Goal: Task Accomplishment & Management: Complete application form

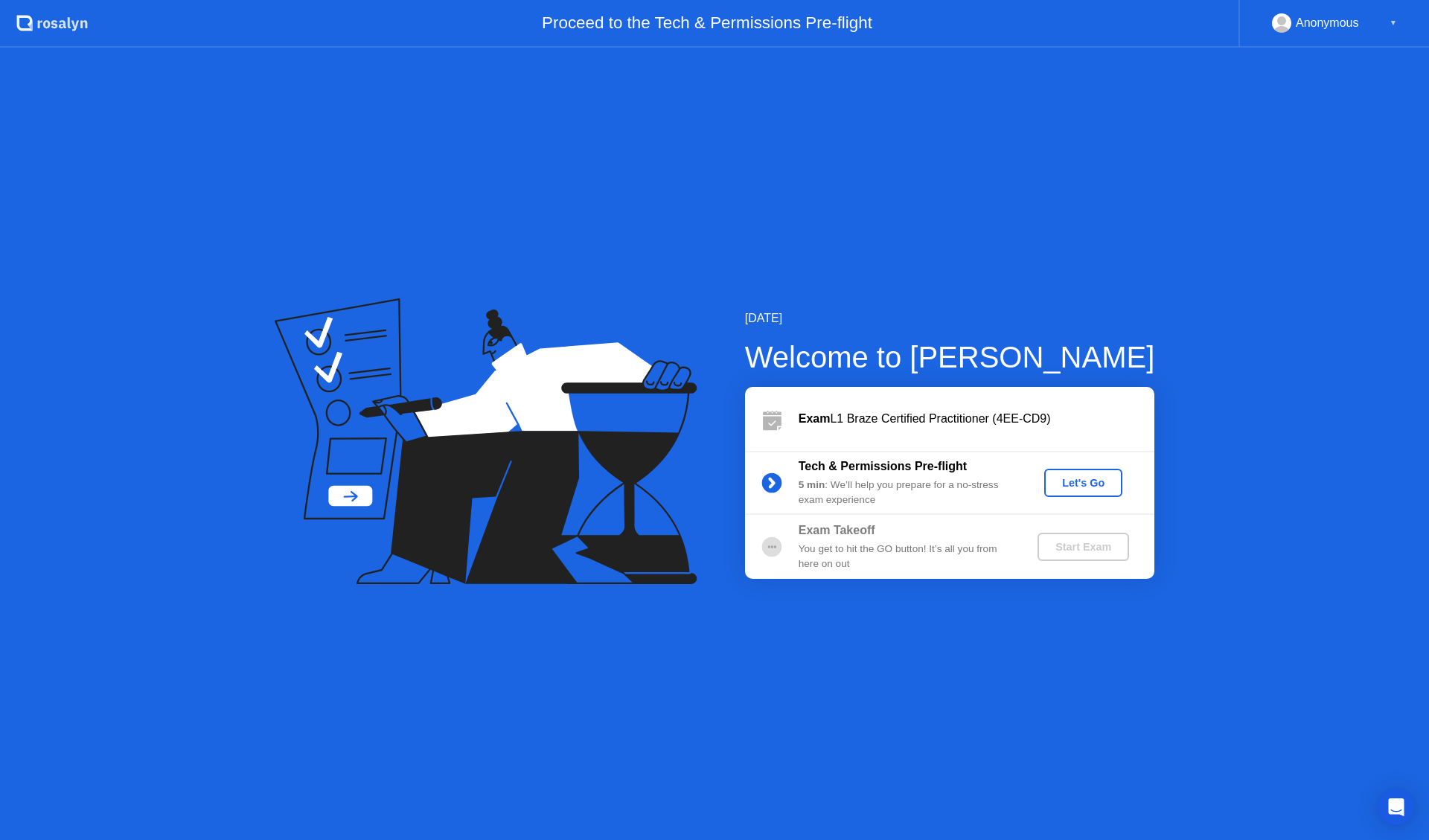
click at [1074, 477] on div "Let's Go" at bounding box center [1082, 482] width 66 height 12
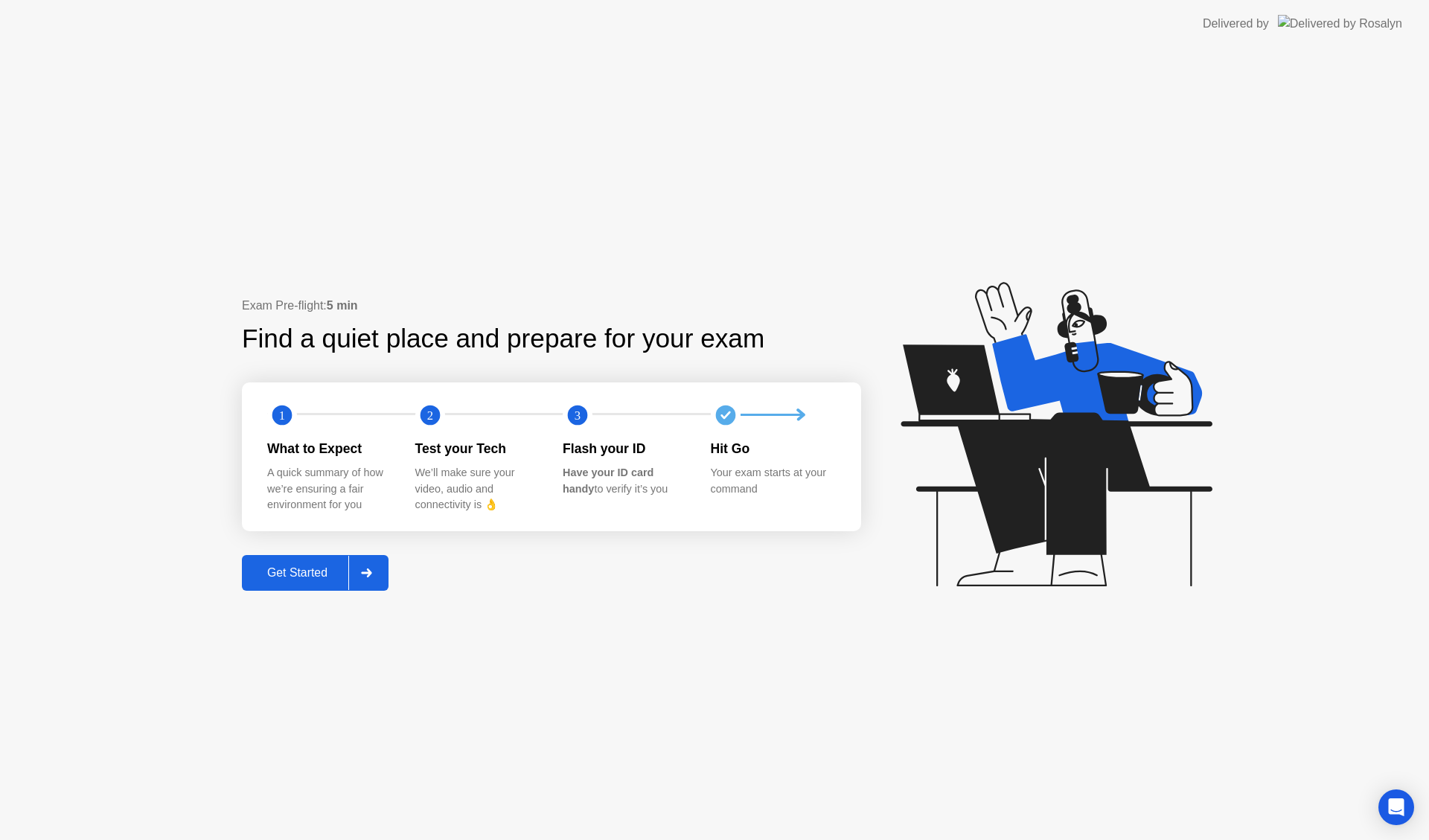
click at [283, 574] on div "Get Started" at bounding box center [296, 573] width 102 height 13
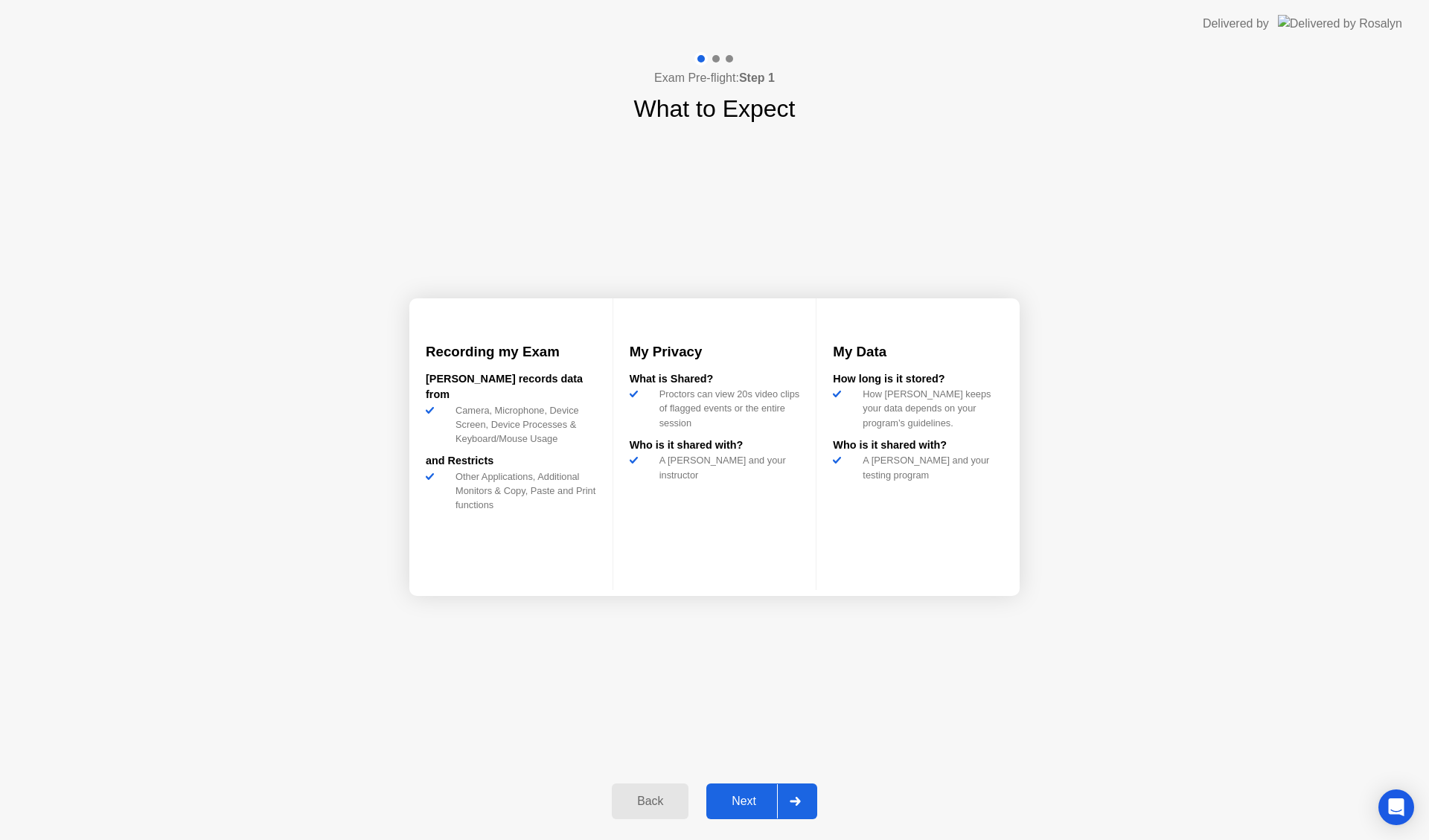
click at [757, 807] on div "Next" at bounding box center [743, 801] width 66 height 13
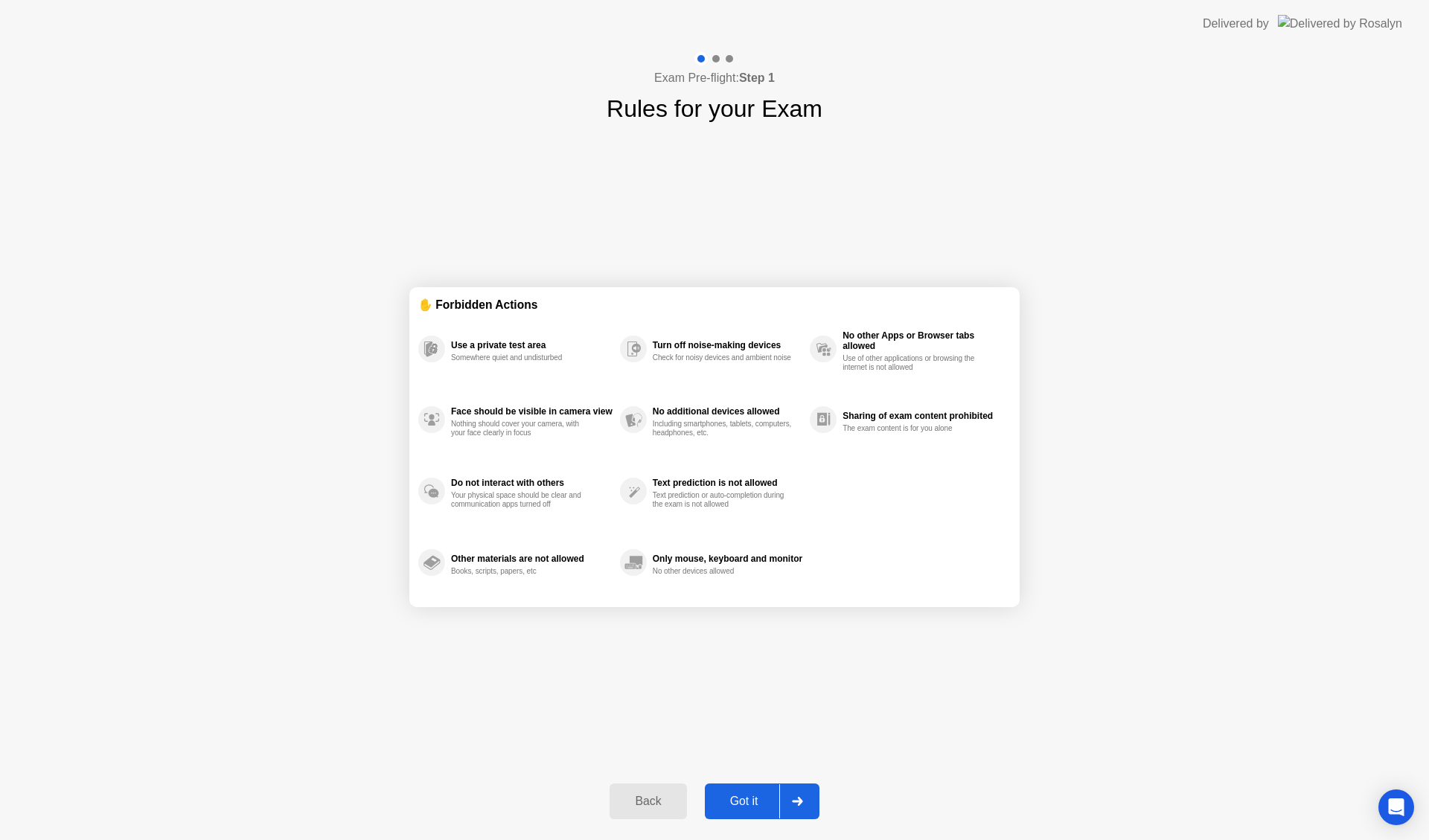
click at [792, 793] on div at bounding box center [796, 801] width 35 height 34
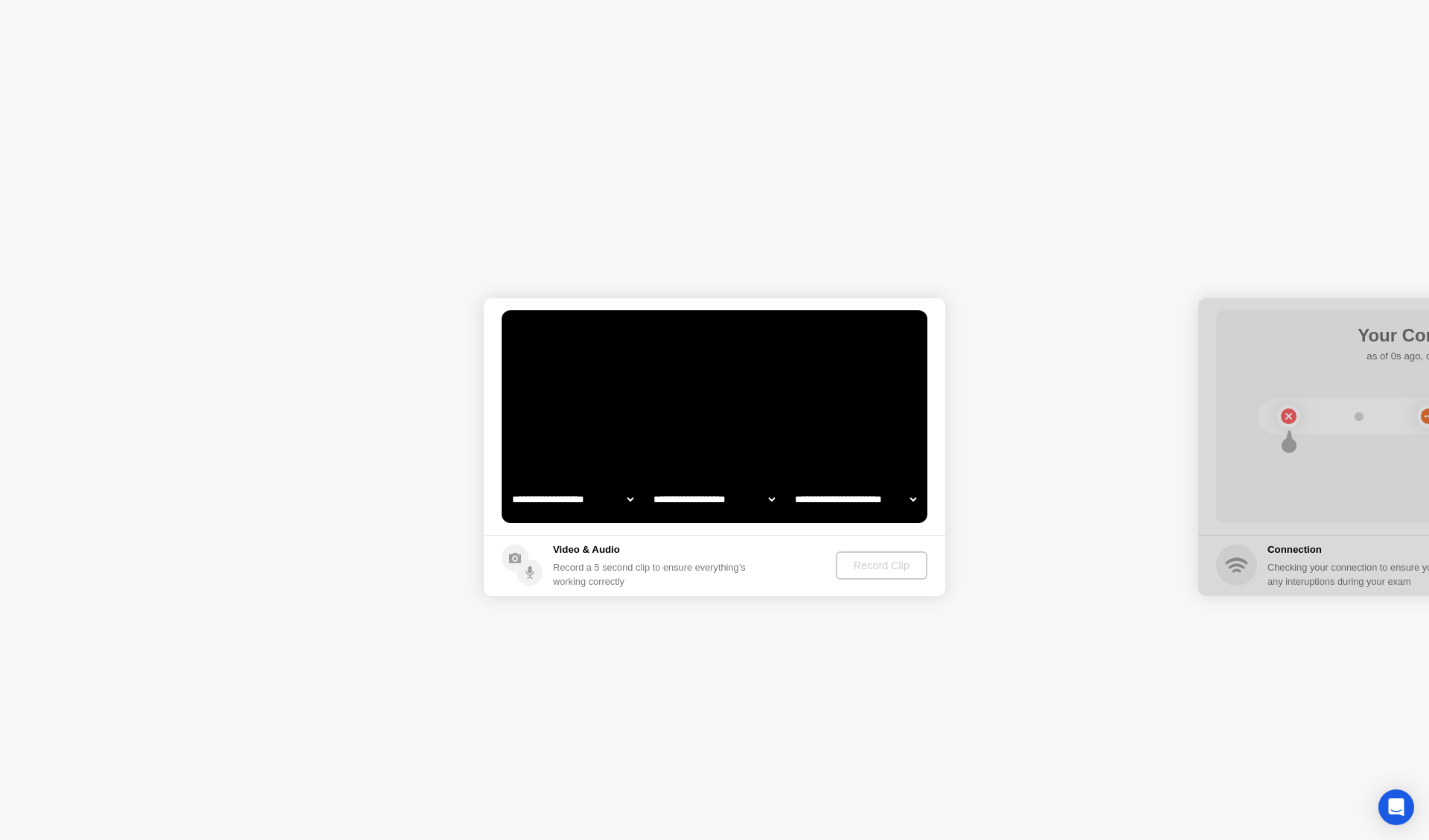
select select "**********"
select select "*******"
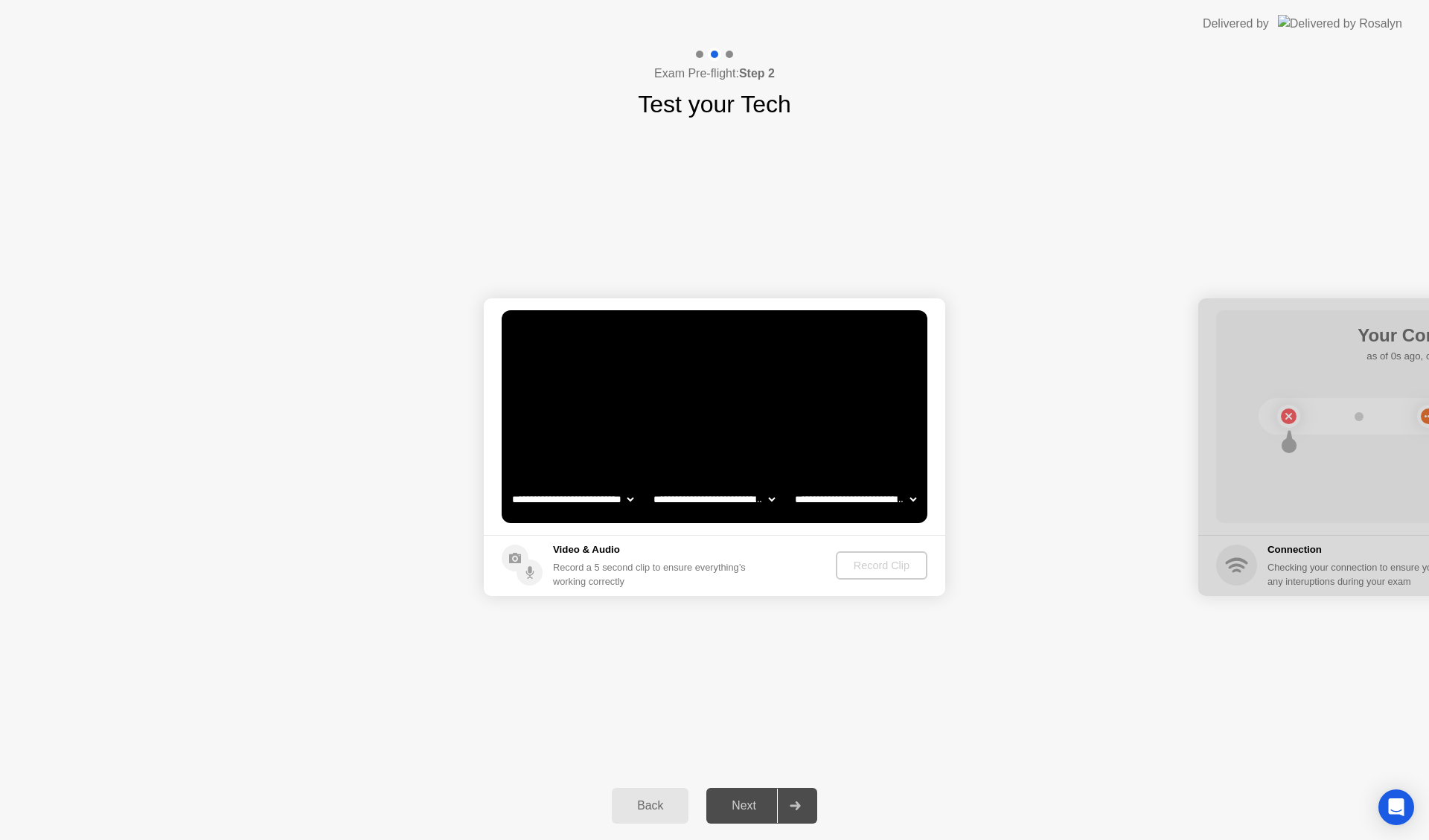
click at [793, 793] on div at bounding box center [795, 806] width 35 height 34
click at [864, 560] on div "Record Clip" at bounding box center [881, 565] width 79 height 12
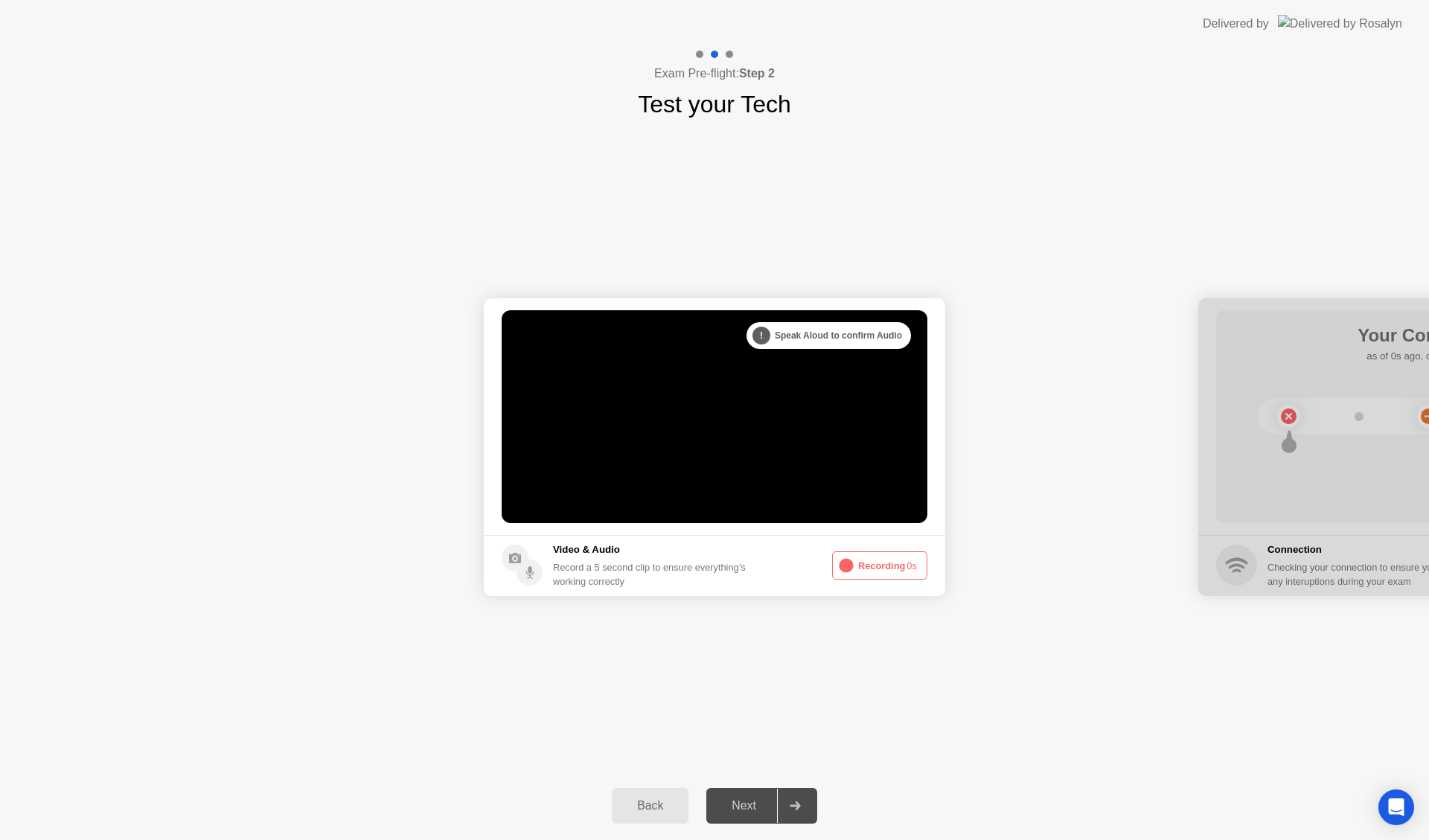
click at [871, 560] on button "Recording 0s" at bounding box center [879, 565] width 95 height 28
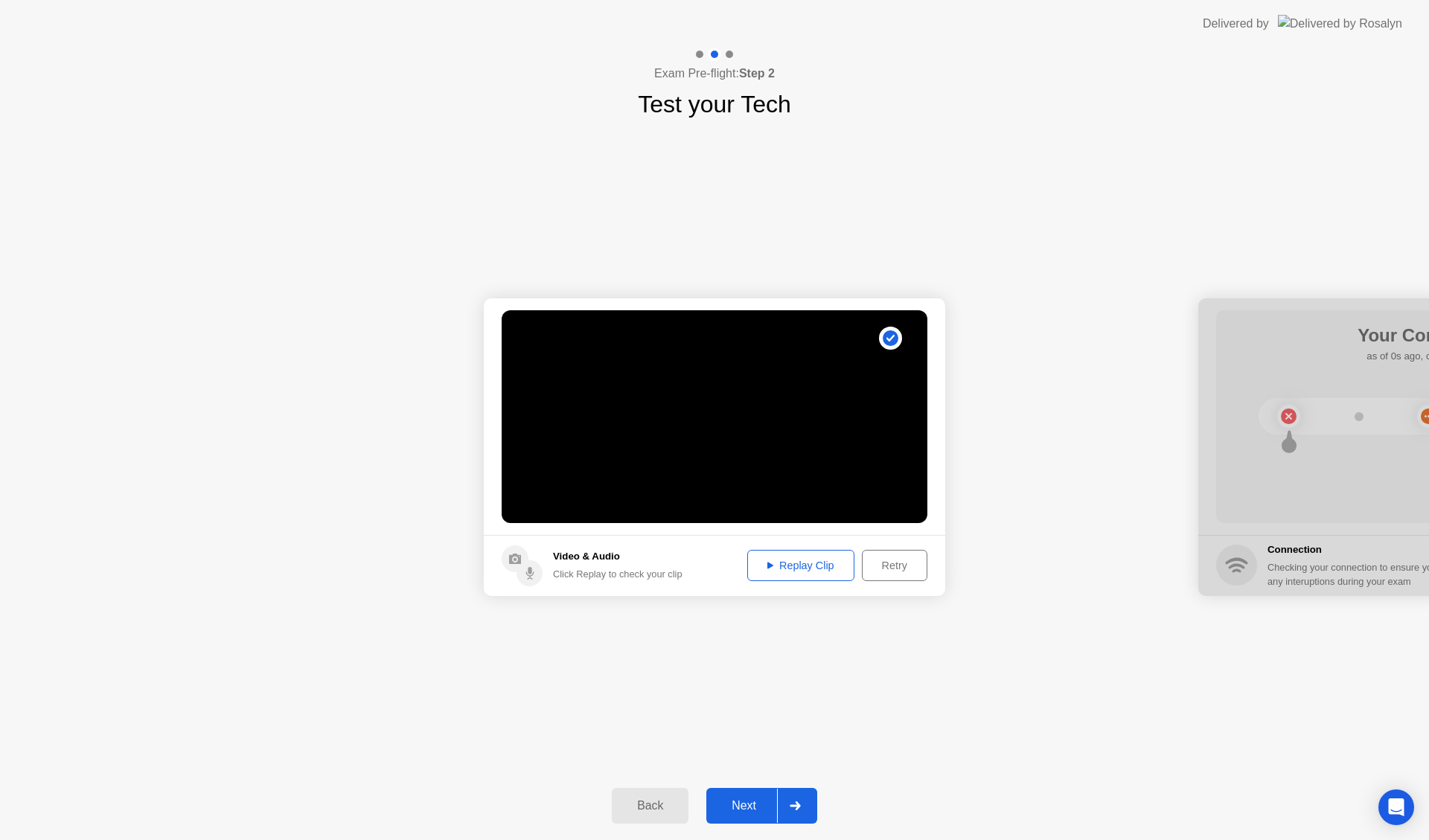
click at [785, 574] on button "Replay Clip" at bounding box center [800, 565] width 107 height 32
click at [802, 808] on div at bounding box center [795, 806] width 35 height 34
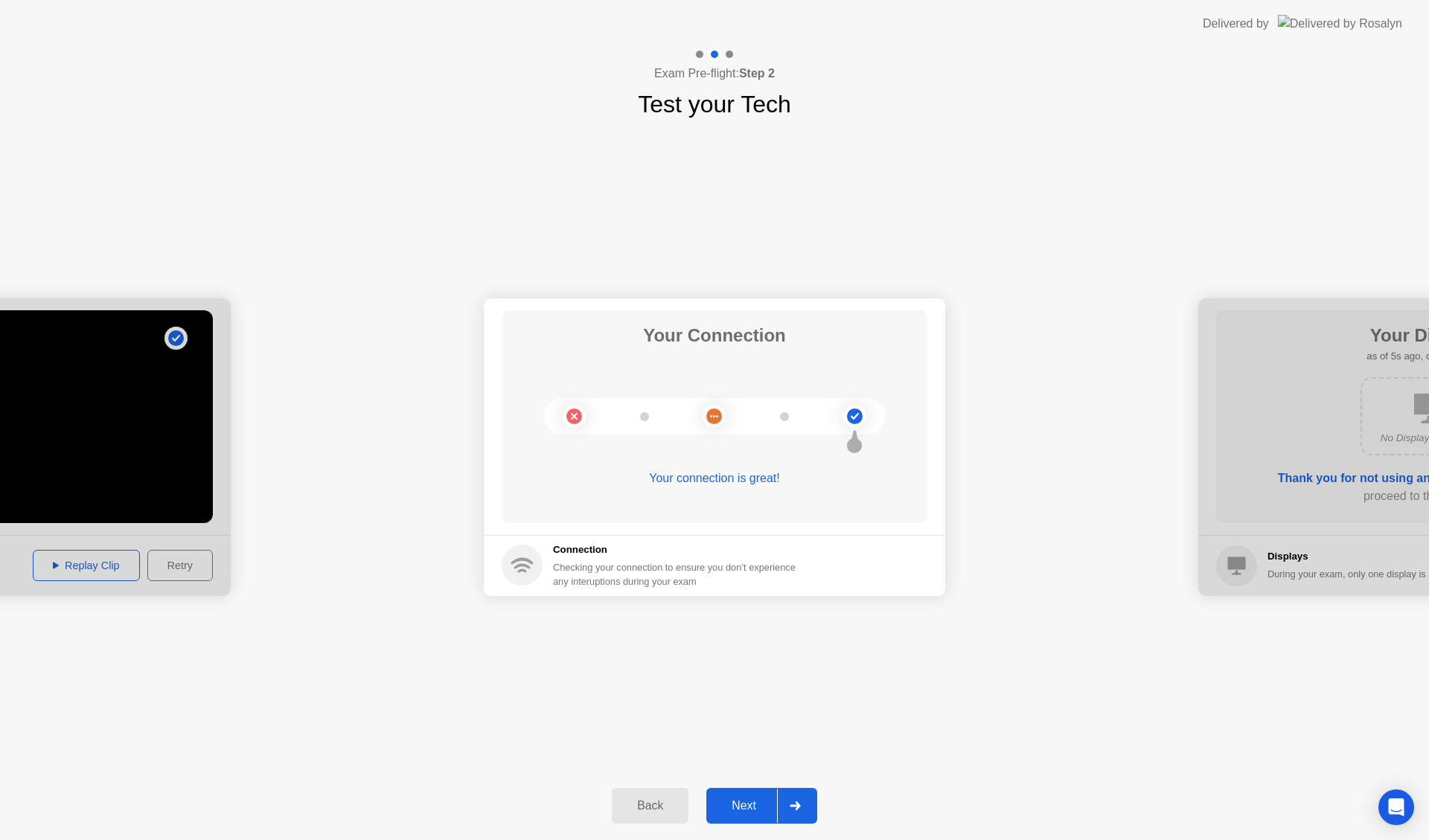
click at [811, 809] on div at bounding box center [795, 806] width 35 height 34
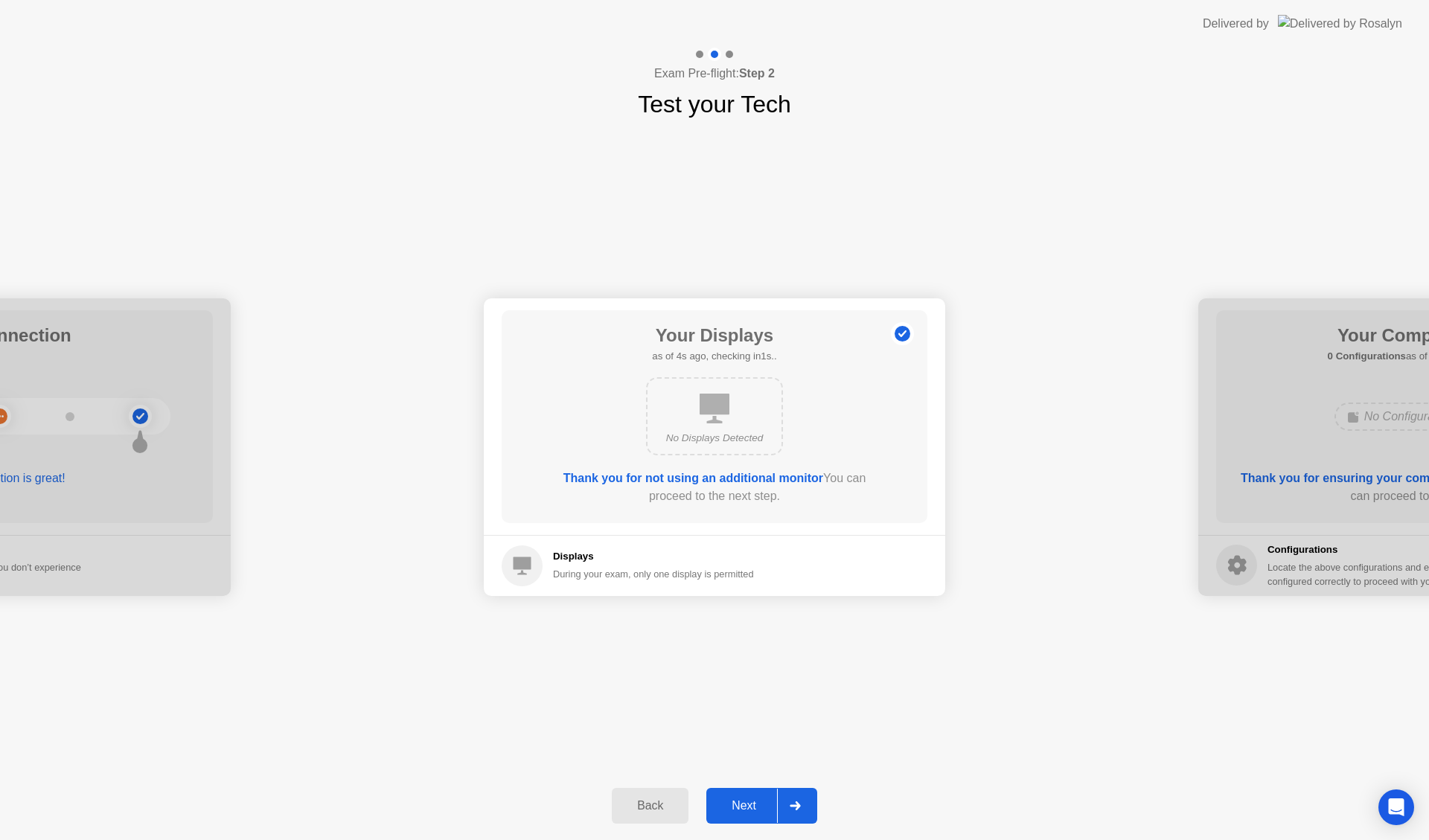
click at [801, 807] on icon at bounding box center [796, 806] width 11 height 9
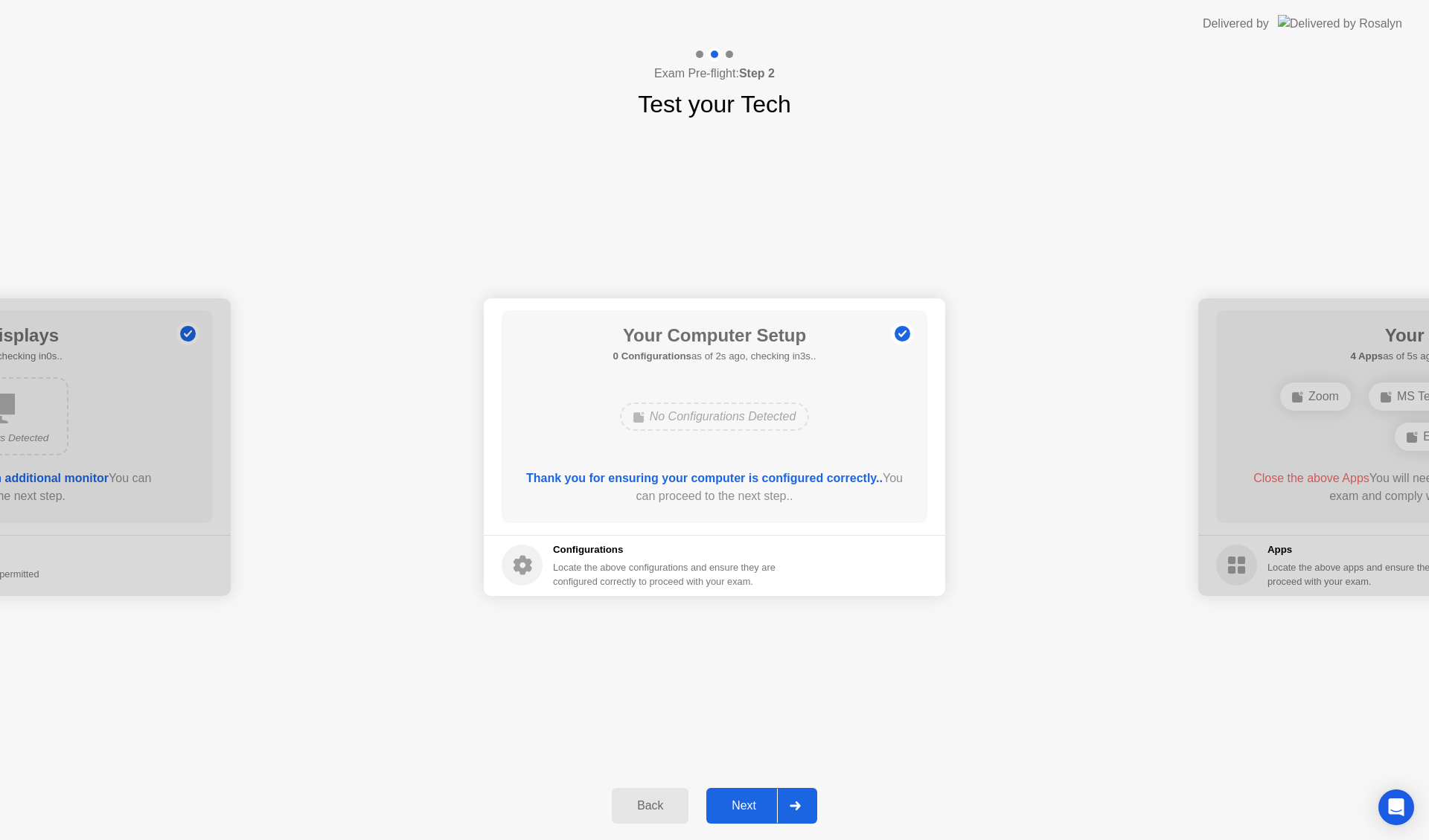
click at [794, 815] on div at bounding box center [795, 806] width 35 height 34
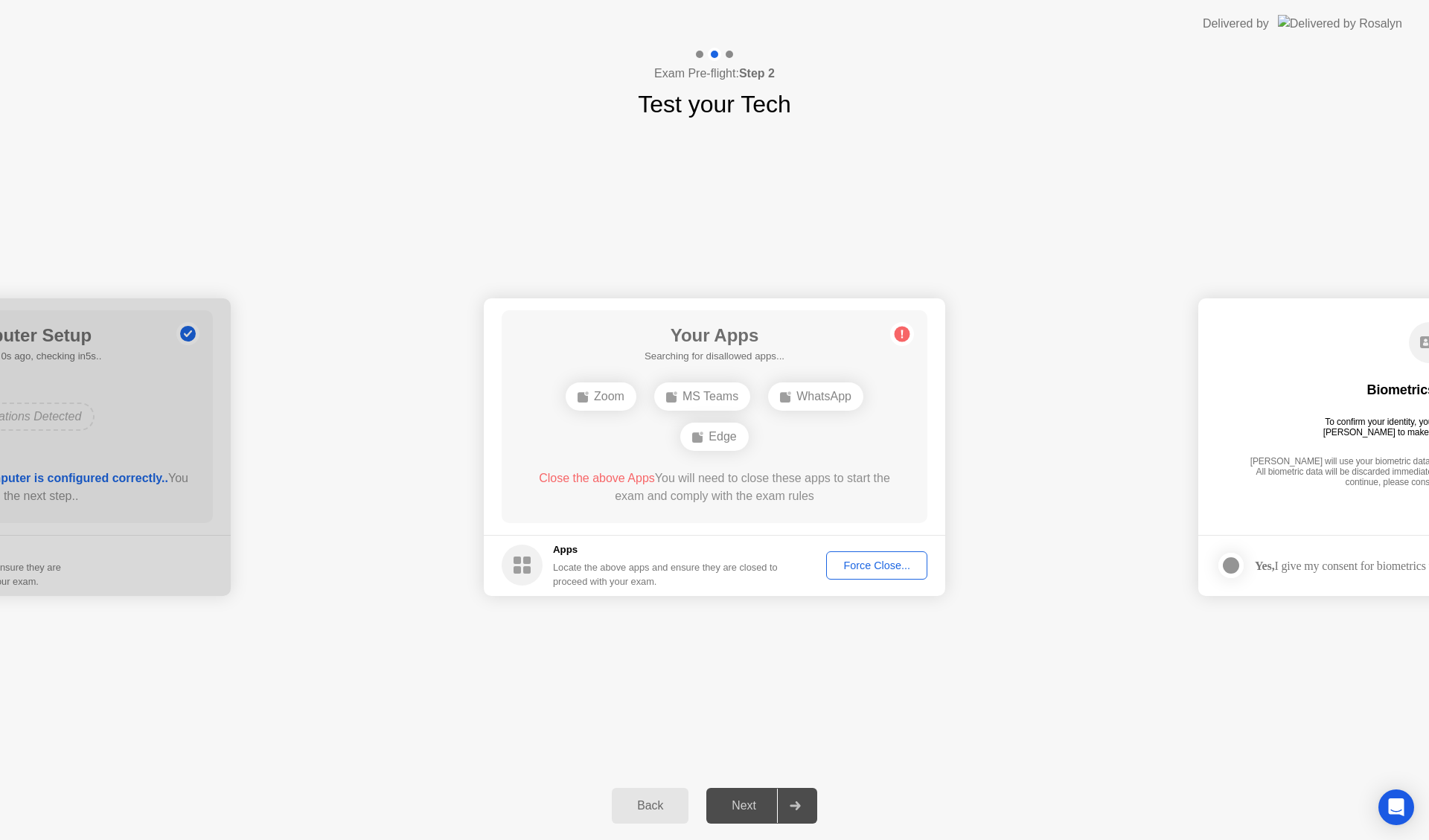
click at [868, 564] on div "Force Close..." at bounding box center [876, 565] width 90 height 12
click at [879, 566] on div "Force Close..." at bounding box center [876, 565] width 90 height 12
click at [713, 437] on div "Edge" at bounding box center [714, 437] width 68 height 28
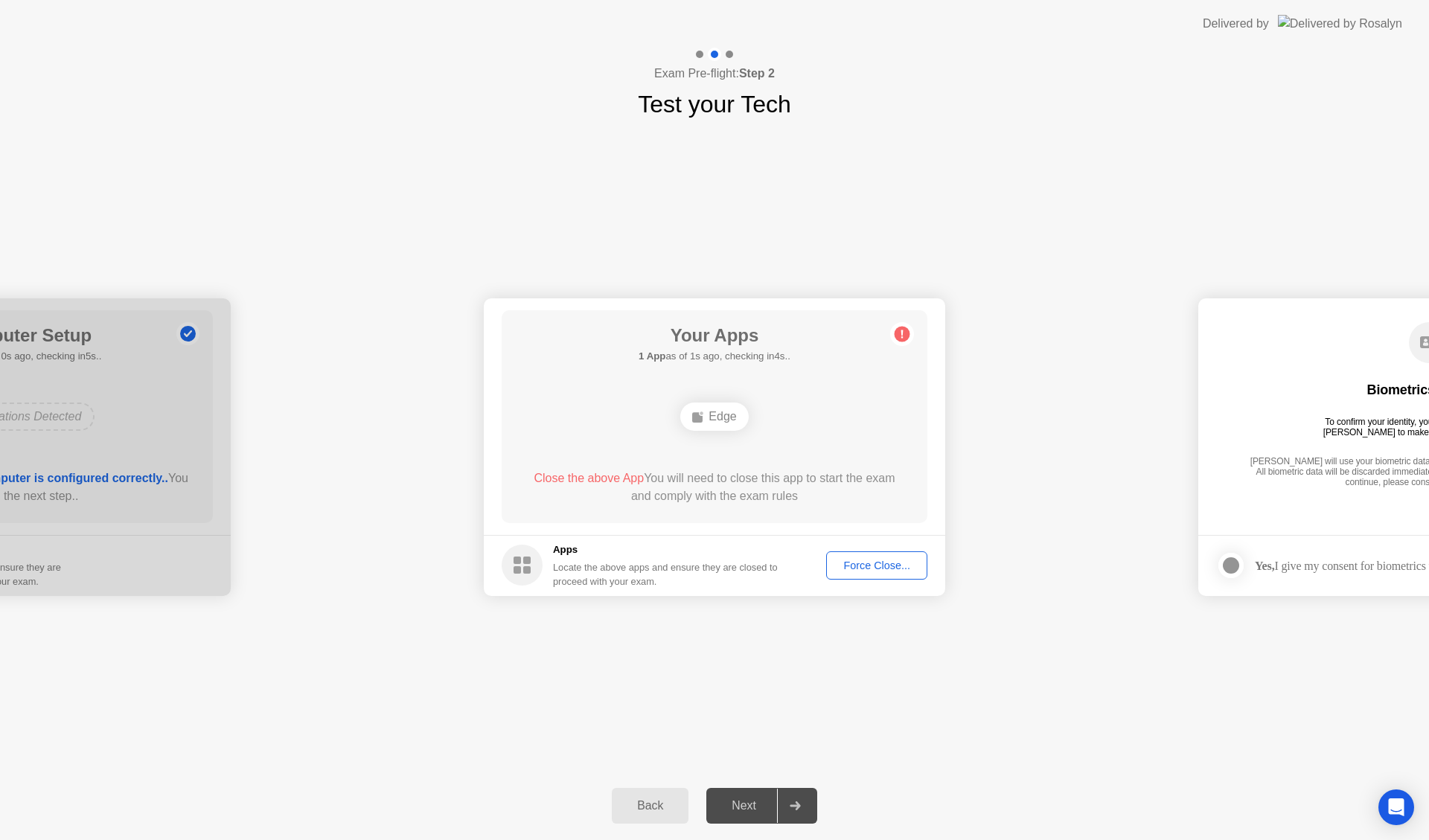
drag, startPoint x: 983, startPoint y: 762, endPoint x: 1075, endPoint y: 790, distance: 96.2
click at [985, 761] on div "**********" at bounding box center [714, 446] width 1429 height 649
click at [1064, 683] on div "**********" at bounding box center [714, 446] width 1429 height 649
click at [820, 456] on div "Your Apps Searching for disallowed apps... Edge Close the above App You will ne…" at bounding box center [714, 416] width 426 height 212
click at [760, 659] on div "**********" at bounding box center [714, 446] width 1429 height 649
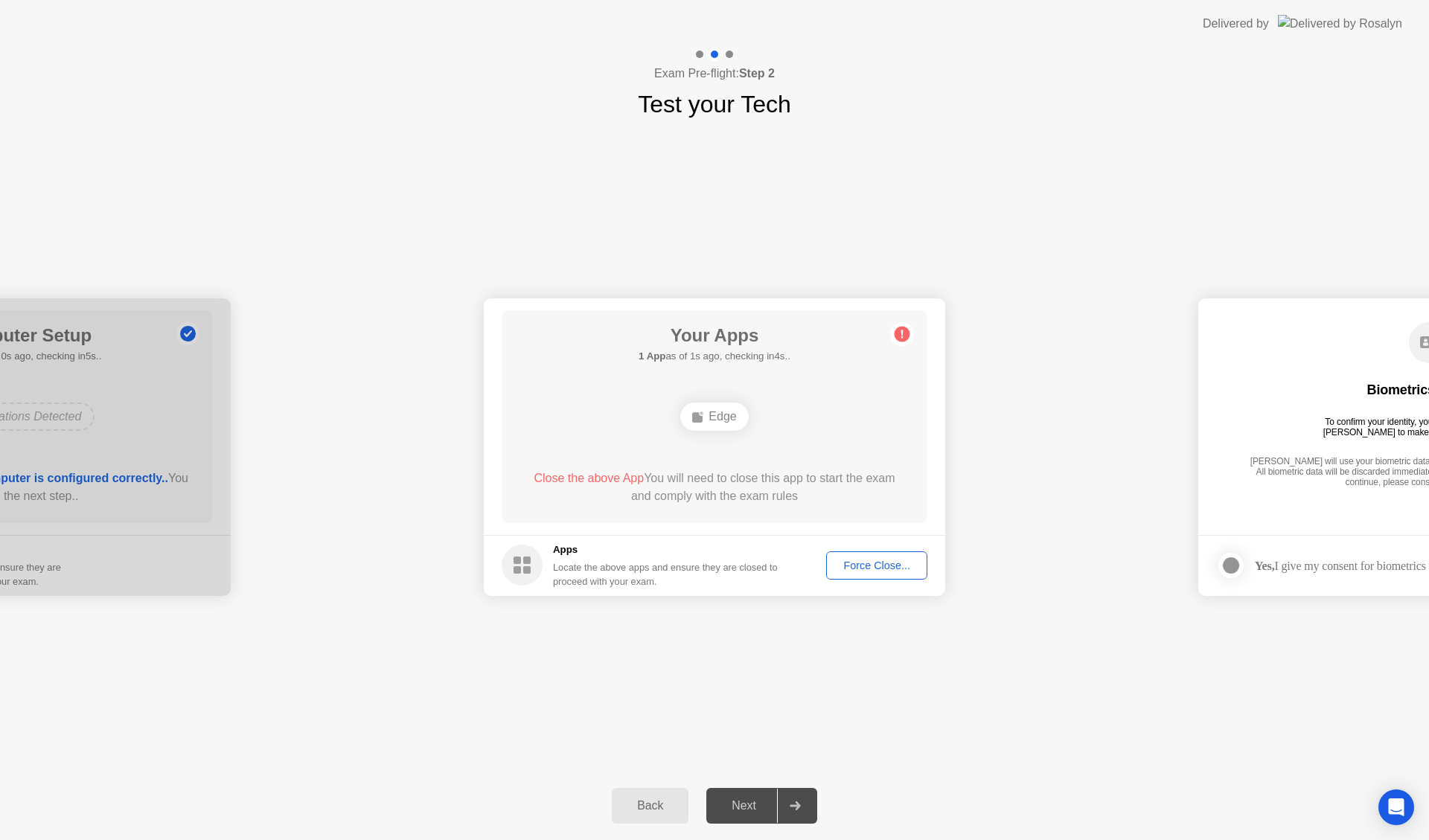
click at [837, 566] on div "Force Close..." at bounding box center [876, 565] width 90 height 12
click at [609, 474] on span "Close the above App" at bounding box center [589, 478] width 110 height 13
click at [864, 560] on div "Force Close..." at bounding box center [876, 565] width 90 height 12
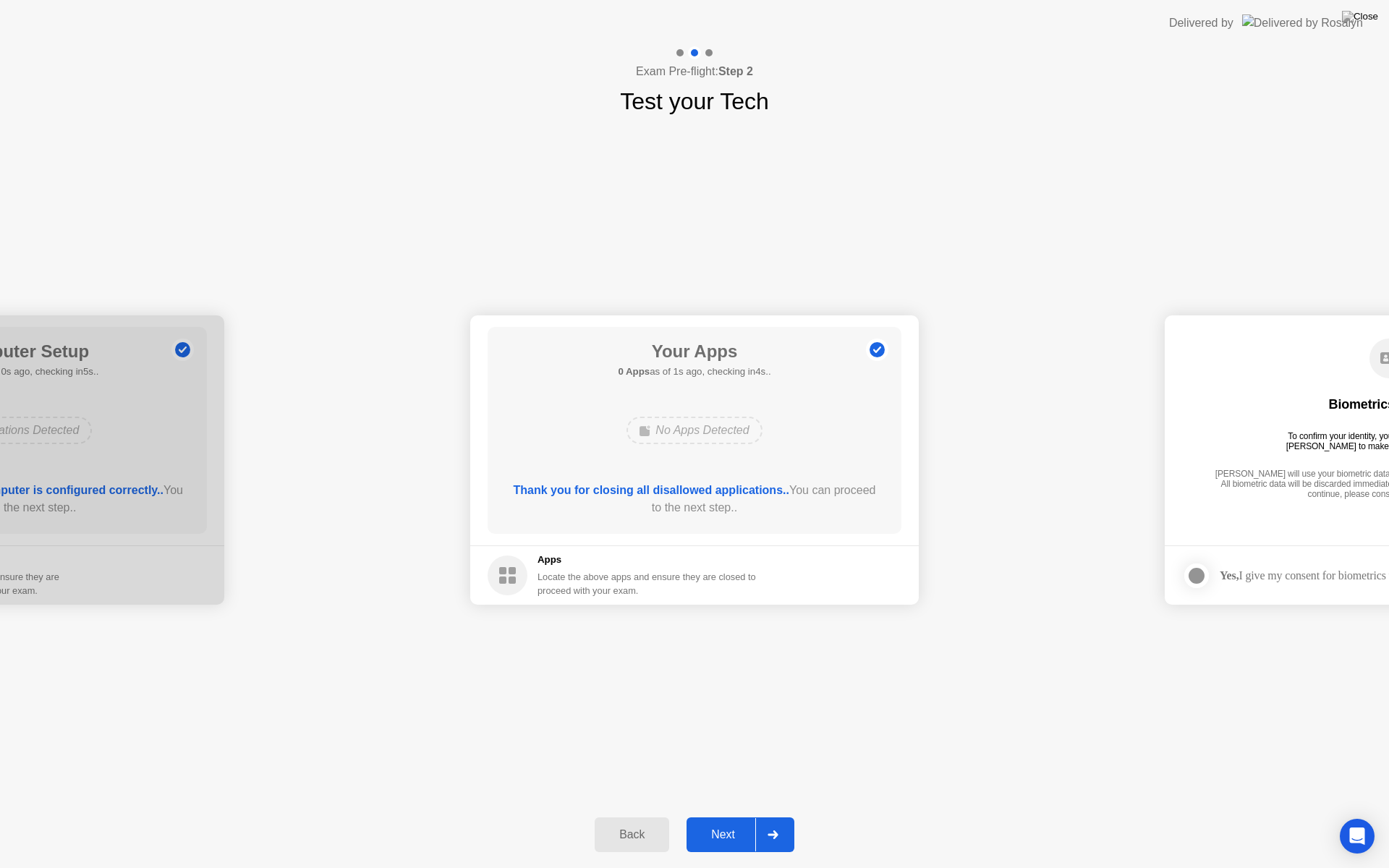
click at [724, 816] on div "Next" at bounding box center [723, 835] width 64 height 13
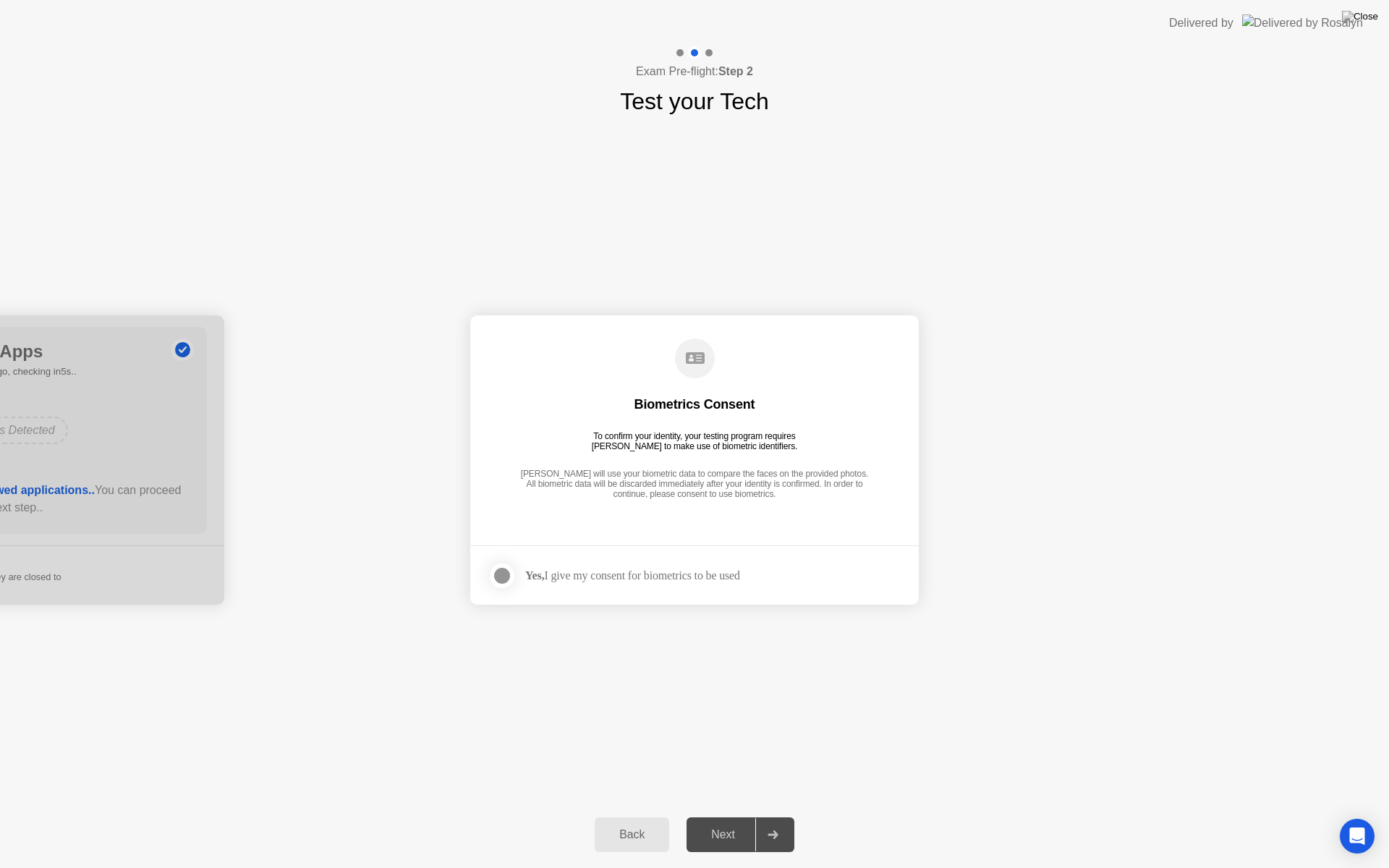
click at [627, 576] on div "Yes, I give my consent for biometrics to be used" at bounding box center [632, 575] width 215 height 14
click at [511, 577] on div at bounding box center [502, 575] width 17 height 17
click at [739, 816] on div "Next" at bounding box center [723, 835] width 64 height 13
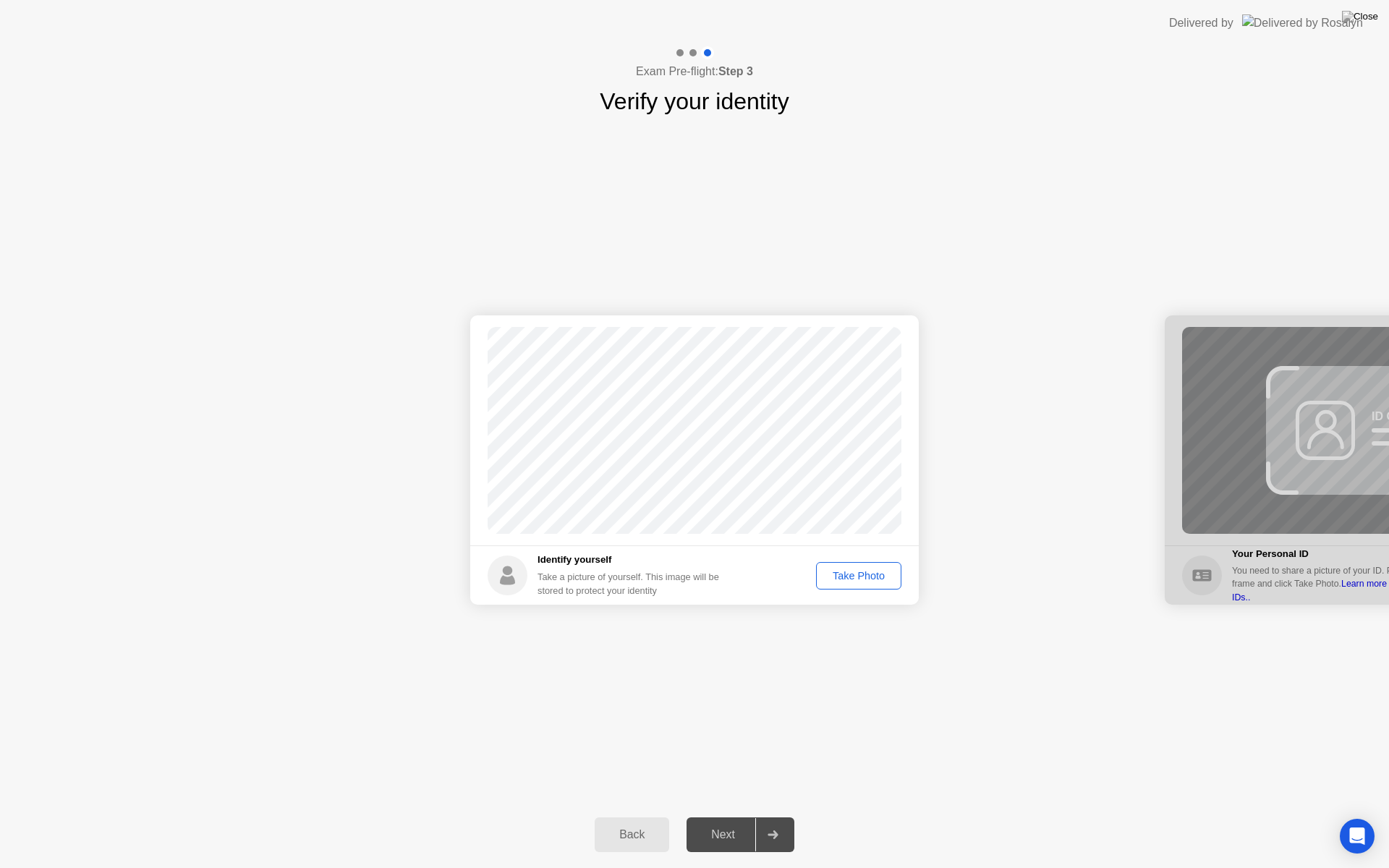
click at [829, 570] on div "Take Photo" at bounding box center [858, 575] width 75 height 12
click at [774, 816] on icon at bounding box center [772, 835] width 10 height 9
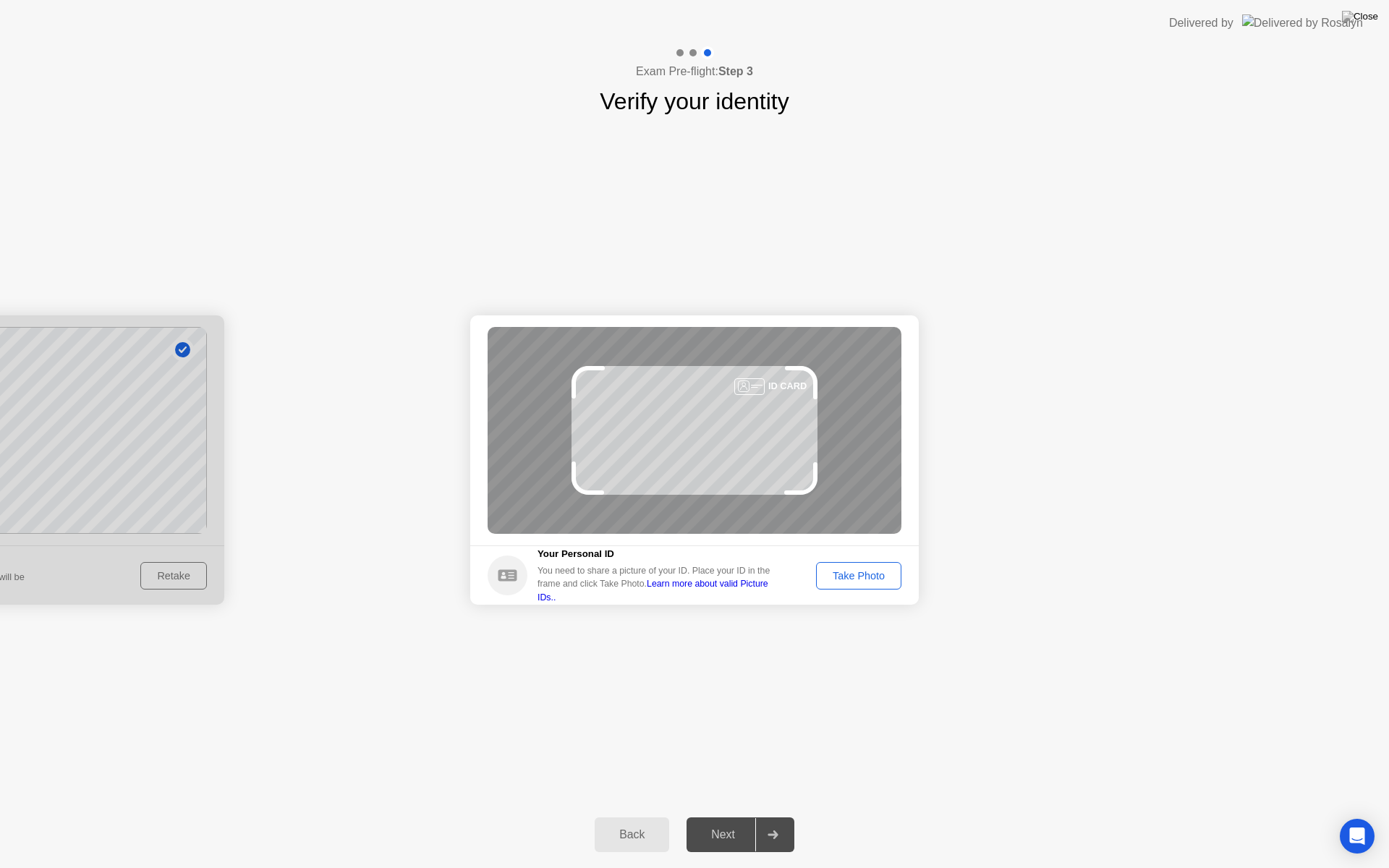
click at [873, 579] on div "Take Photo" at bounding box center [858, 575] width 75 height 12
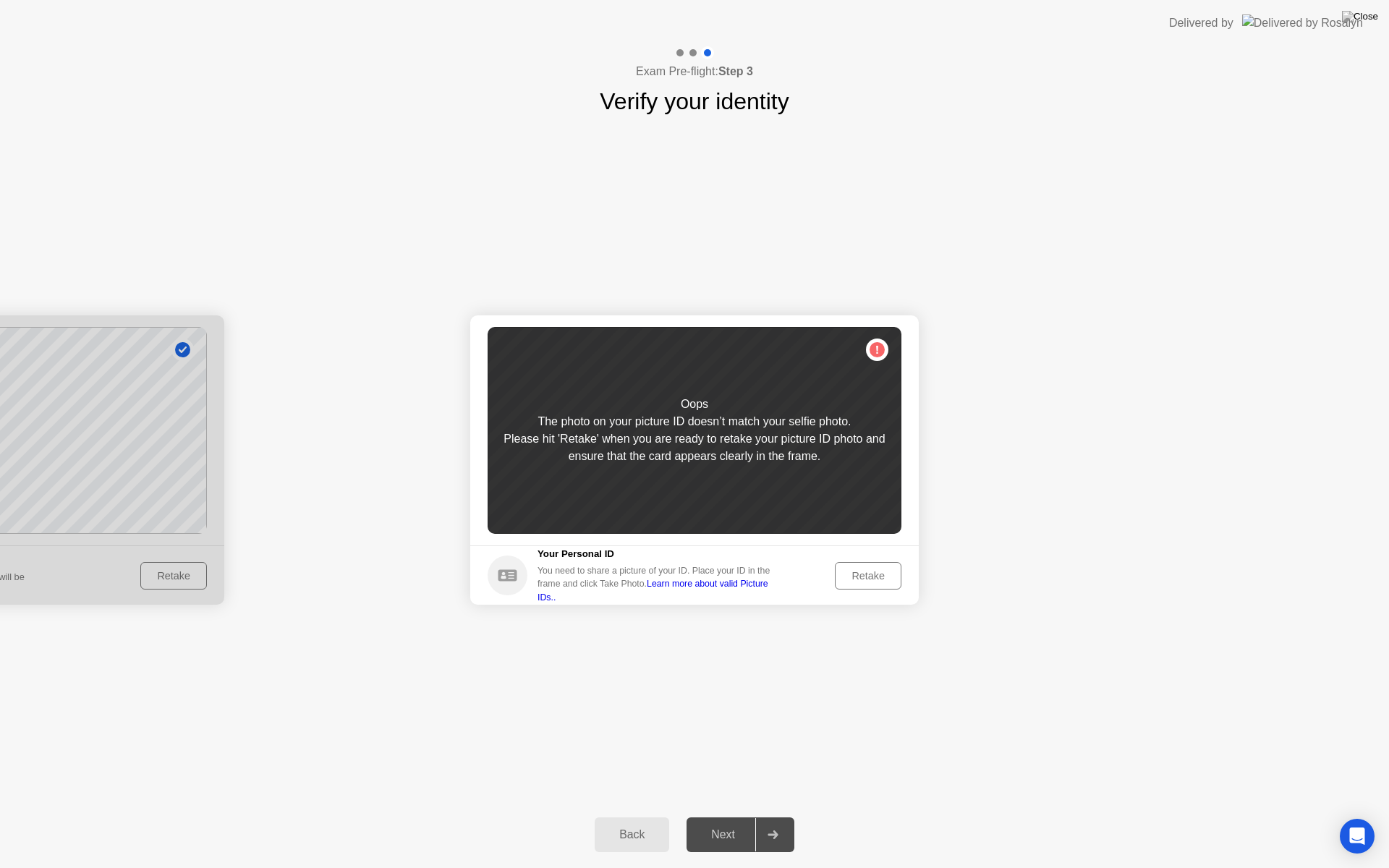
click at [157, 483] on div at bounding box center [-1, 460] width 448 height 290
click at [610, 816] on div "Back" at bounding box center [631, 835] width 66 height 13
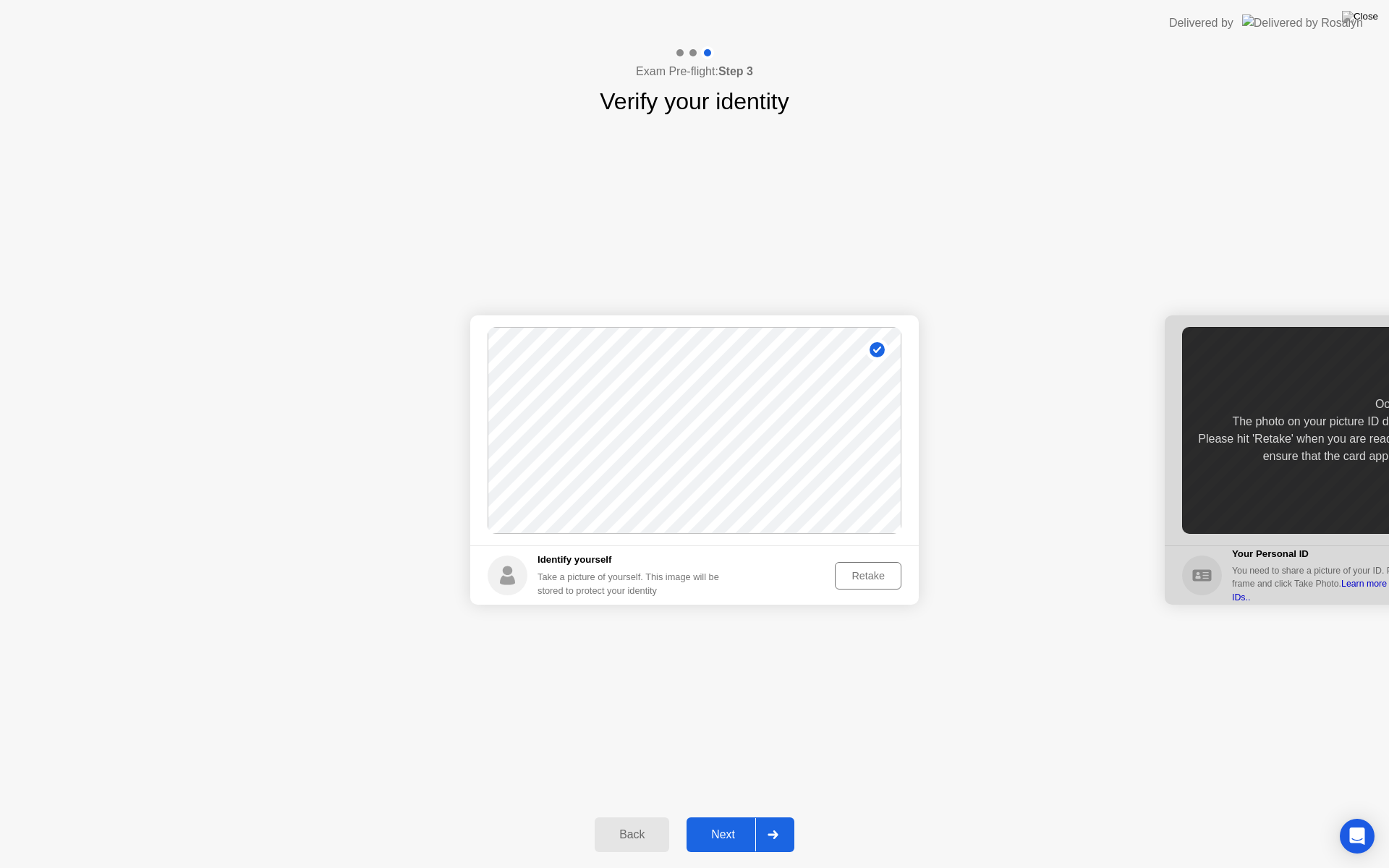
click at [871, 570] on div "Retake" at bounding box center [867, 575] width 56 height 12
click at [841, 576] on div "Take Photo" at bounding box center [858, 575] width 75 height 12
click at [786, 816] on div at bounding box center [772, 835] width 34 height 33
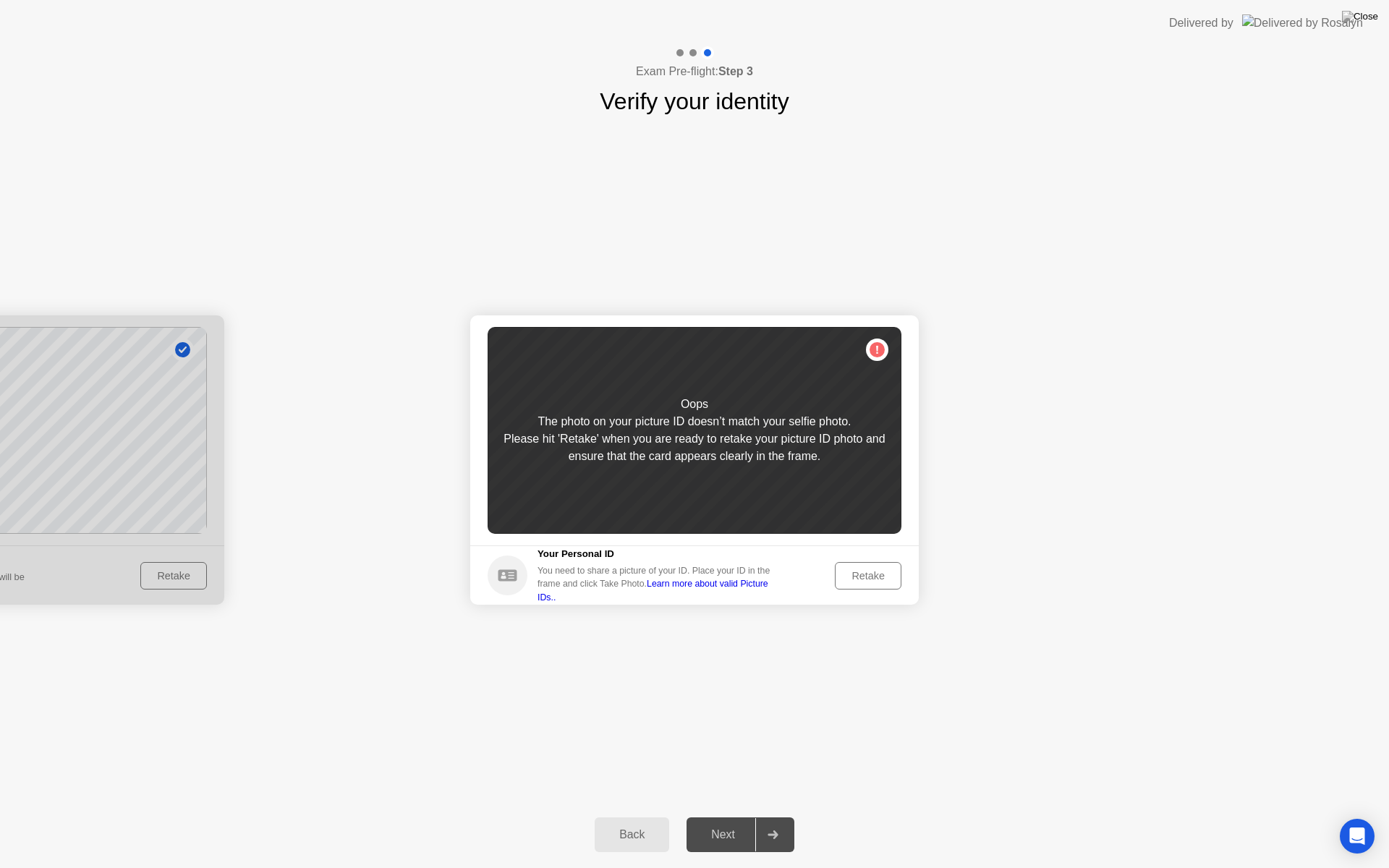
click at [872, 573] on div "Retake" at bounding box center [867, 575] width 56 height 12
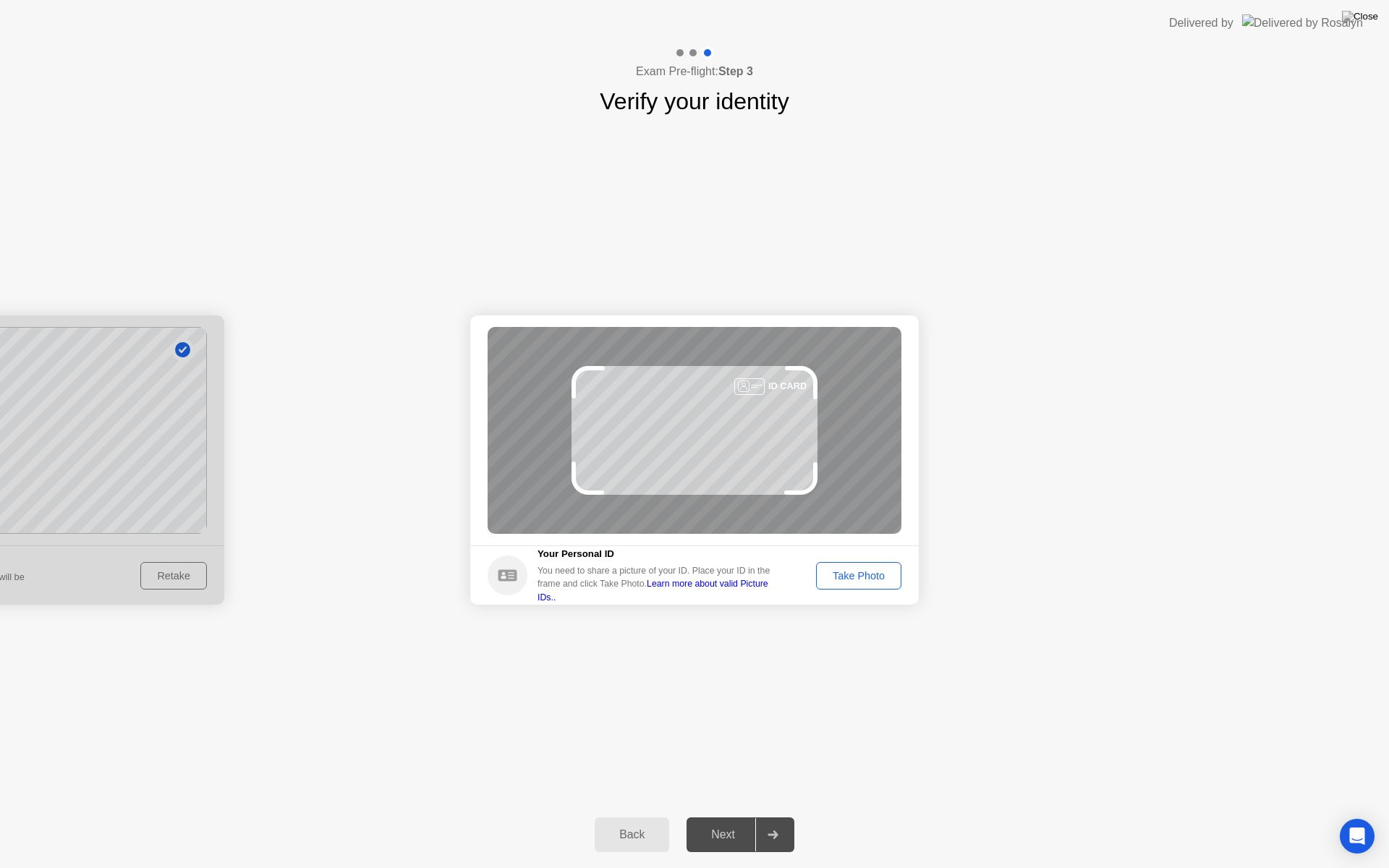
click at [861, 576] on div "Take Photo" at bounding box center [858, 575] width 75 height 12
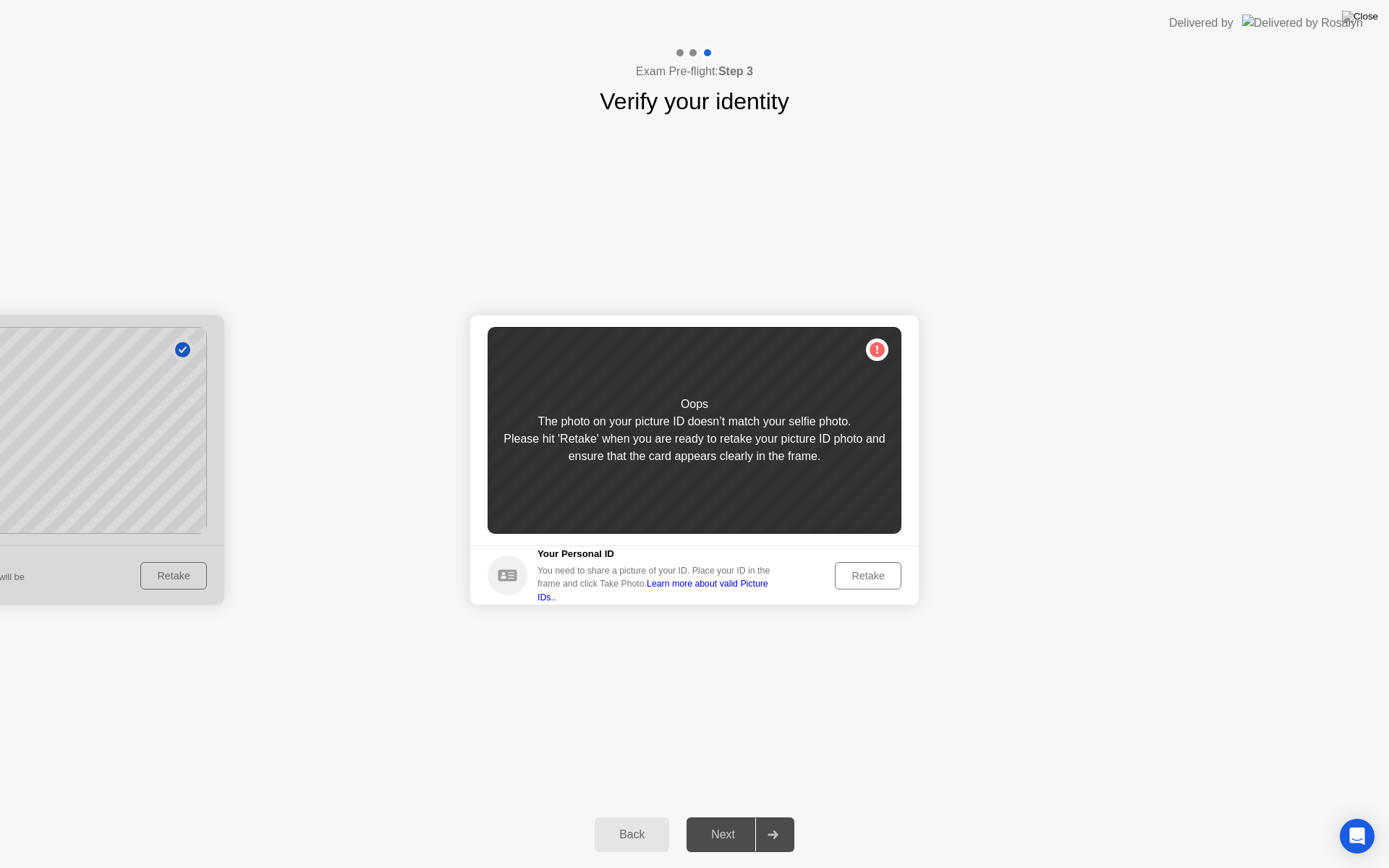
click at [637, 816] on div "Back" at bounding box center [631, 835] width 66 height 13
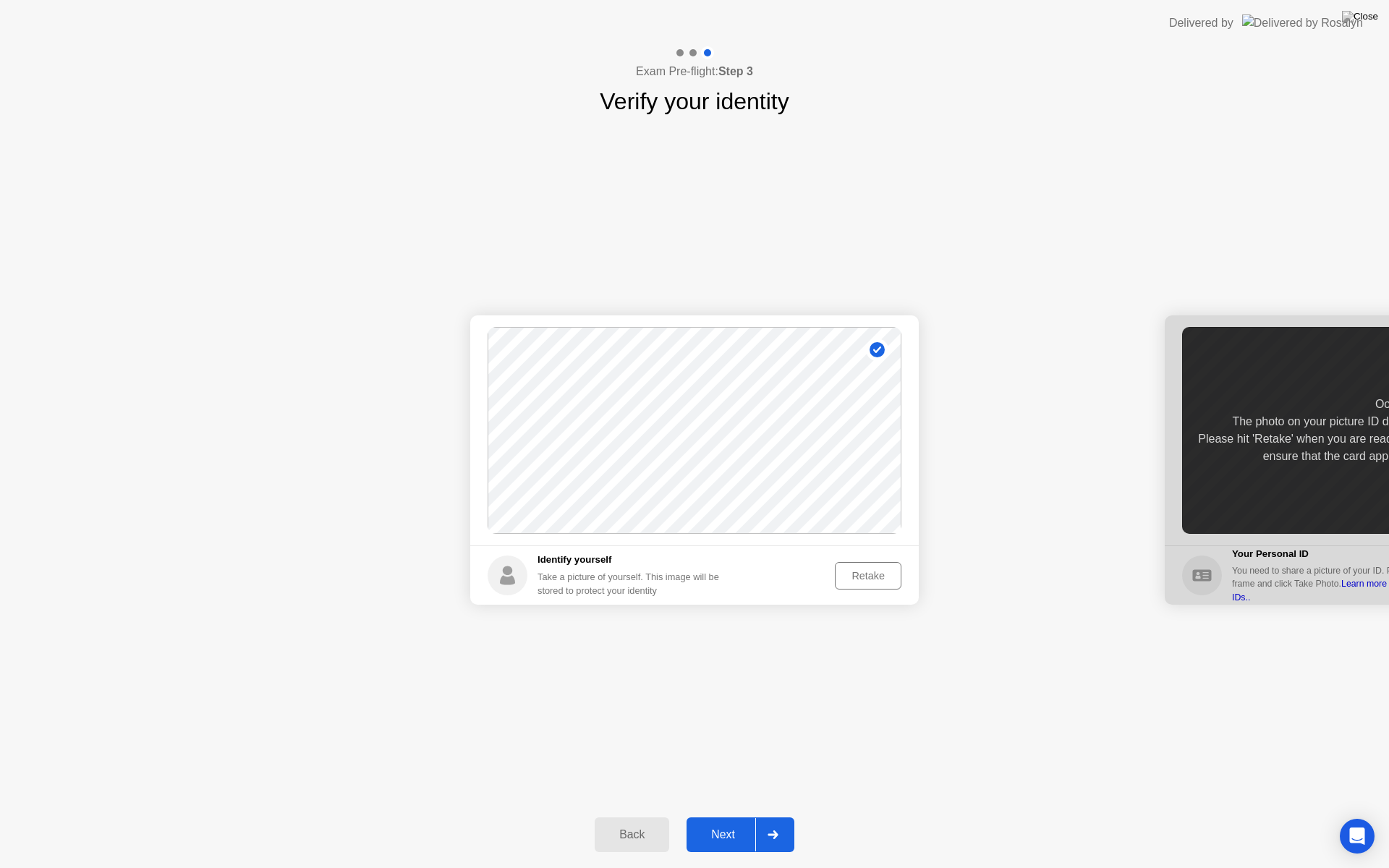
click at [857, 574] on div "Retake" at bounding box center [867, 575] width 56 height 12
click at [869, 569] on div "Take Photo" at bounding box center [858, 575] width 75 height 12
click at [778, 816] on div at bounding box center [772, 835] width 34 height 33
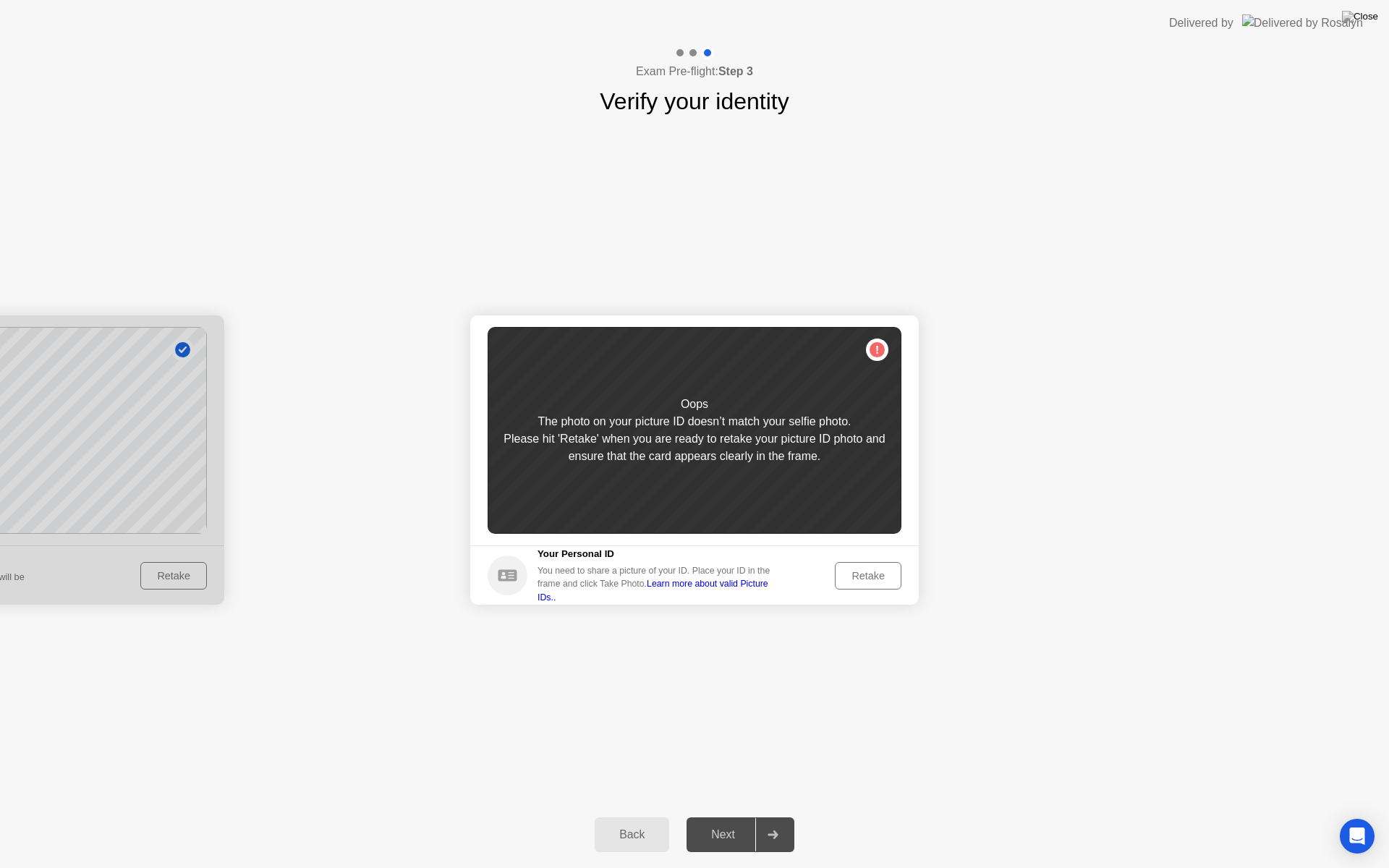
click at [844, 579] on div "Retake" at bounding box center [867, 575] width 56 height 12
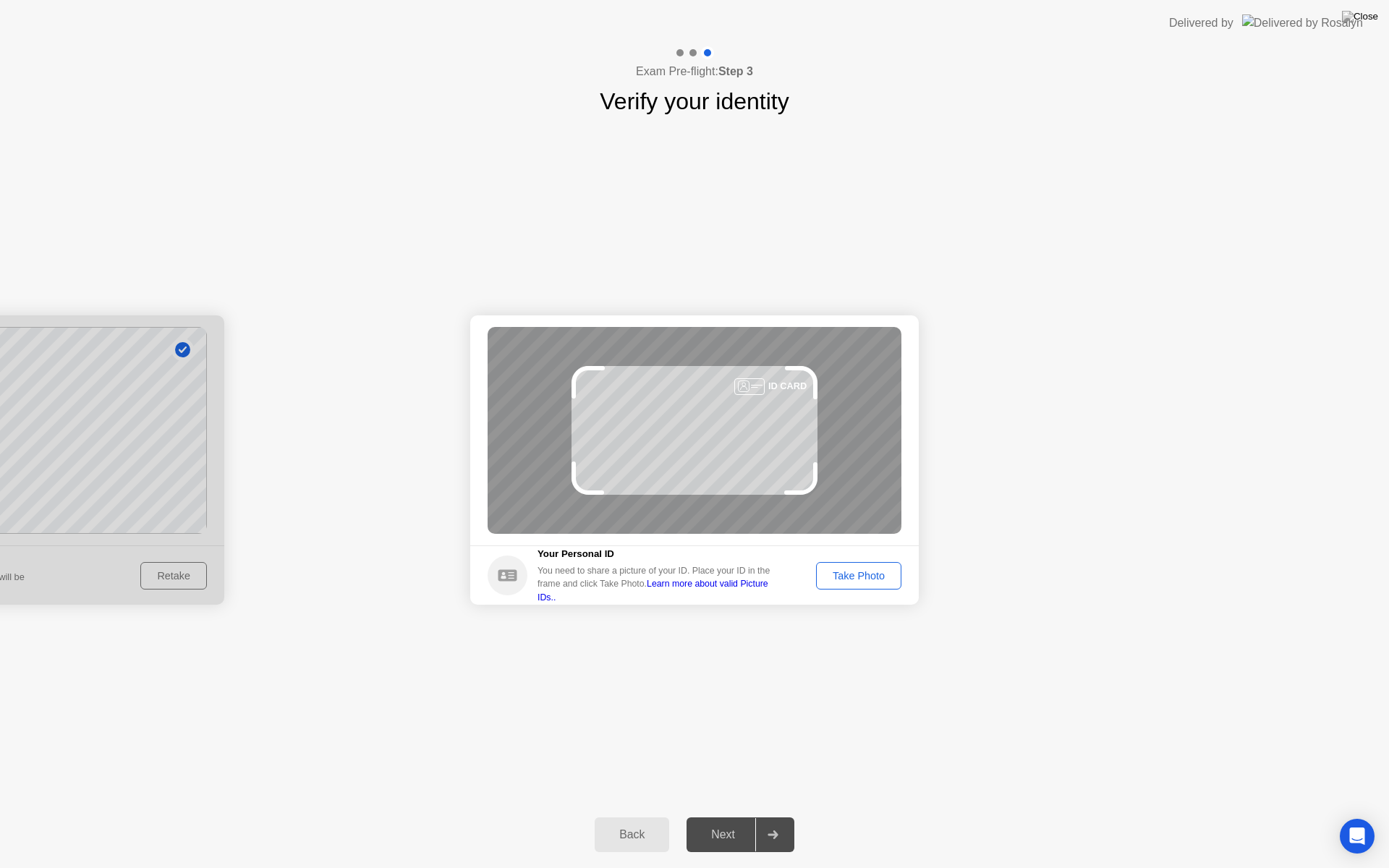
click at [867, 576] on div "Take Photo" at bounding box center [858, 575] width 75 height 12
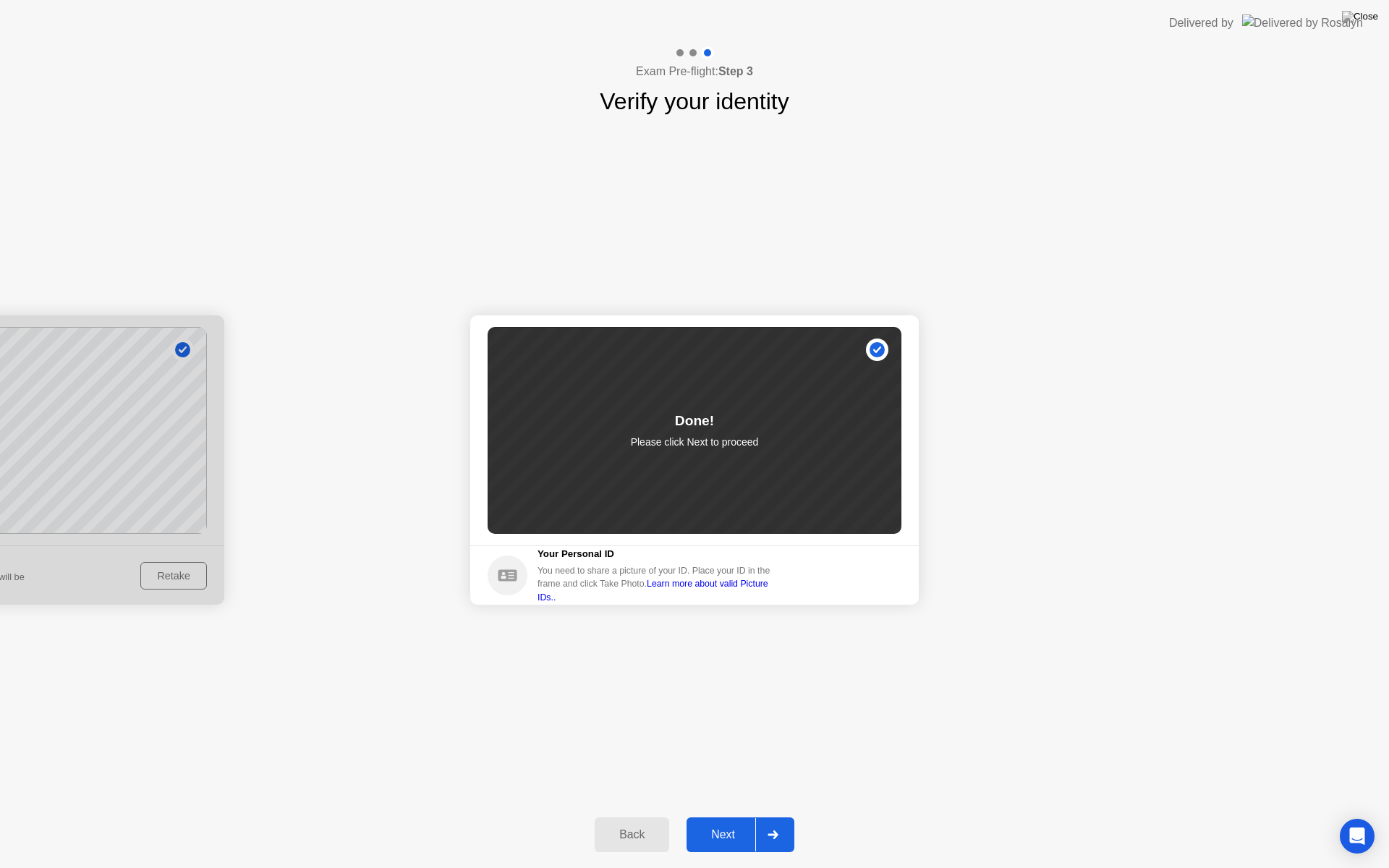
drag, startPoint x: 1388, startPoint y: 0, endPoint x: 1344, endPoint y: 24, distance: 50.1
click at [717, 816] on div "Next" at bounding box center [723, 835] width 64 height 13
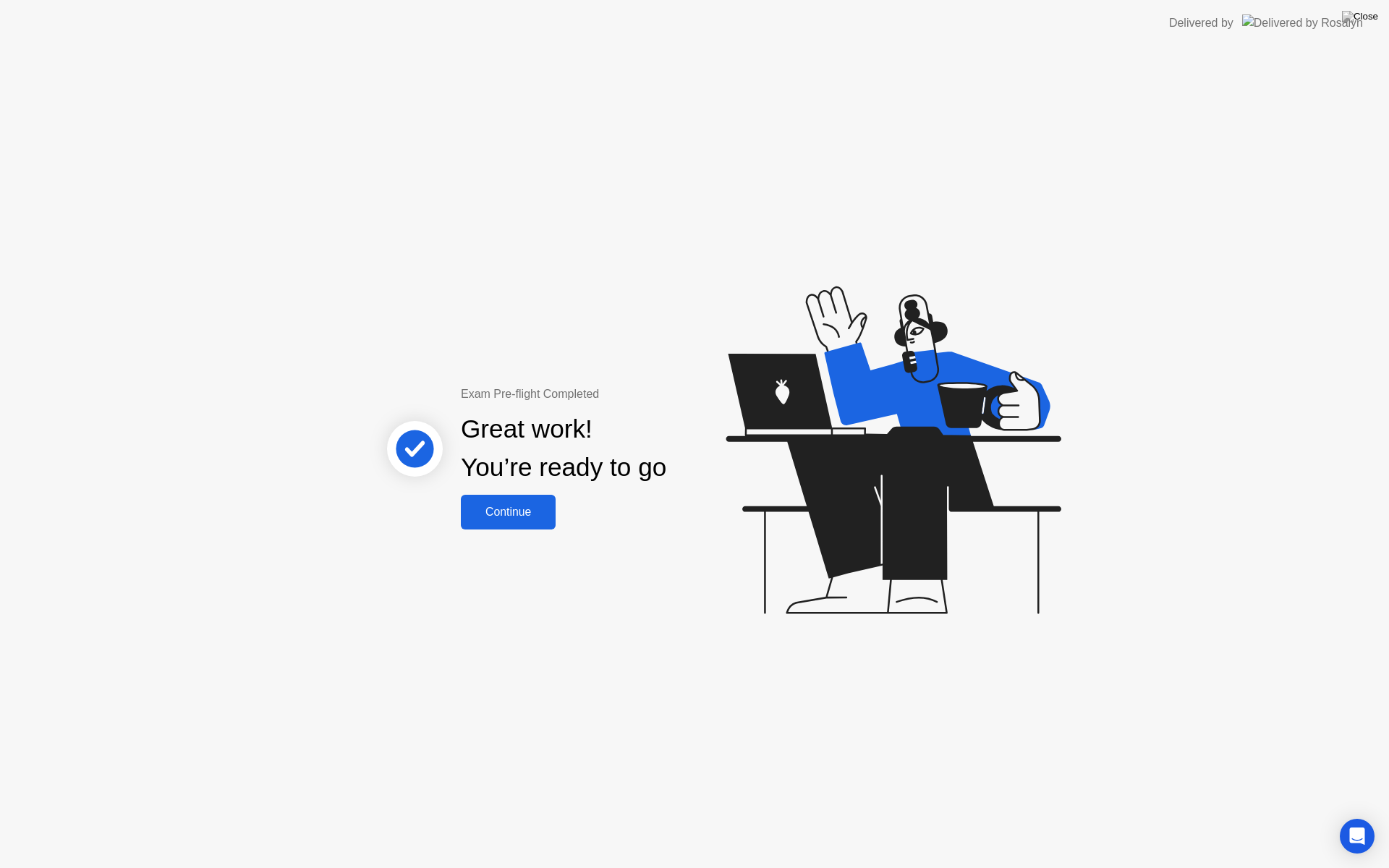
click at [510, 512] on div "Continue" at bounding box center [508, 511] width 86 height 13
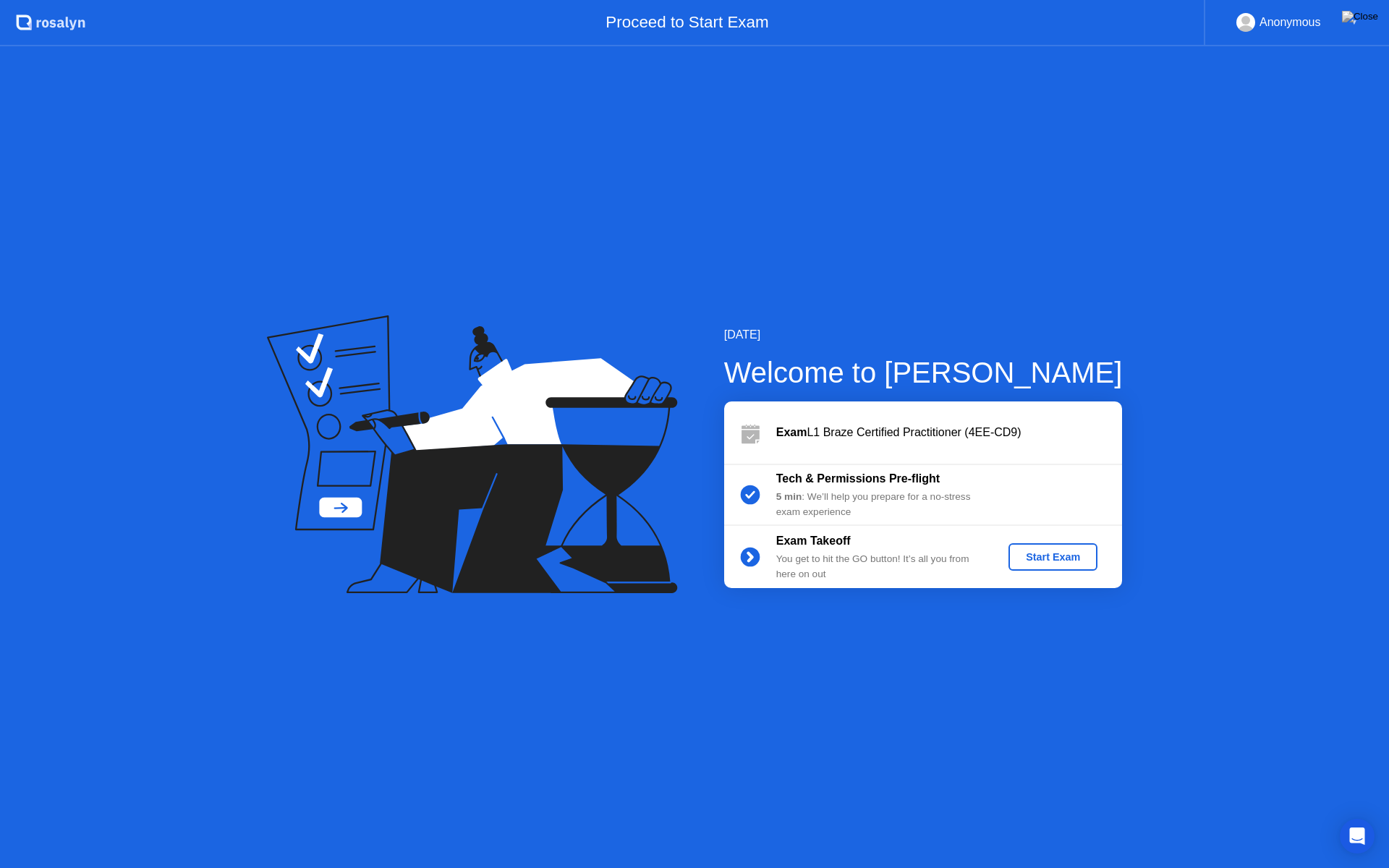
click at [1034, 556] on div "Start Exam" at bounding box center [1052, 557] width 77 height 12
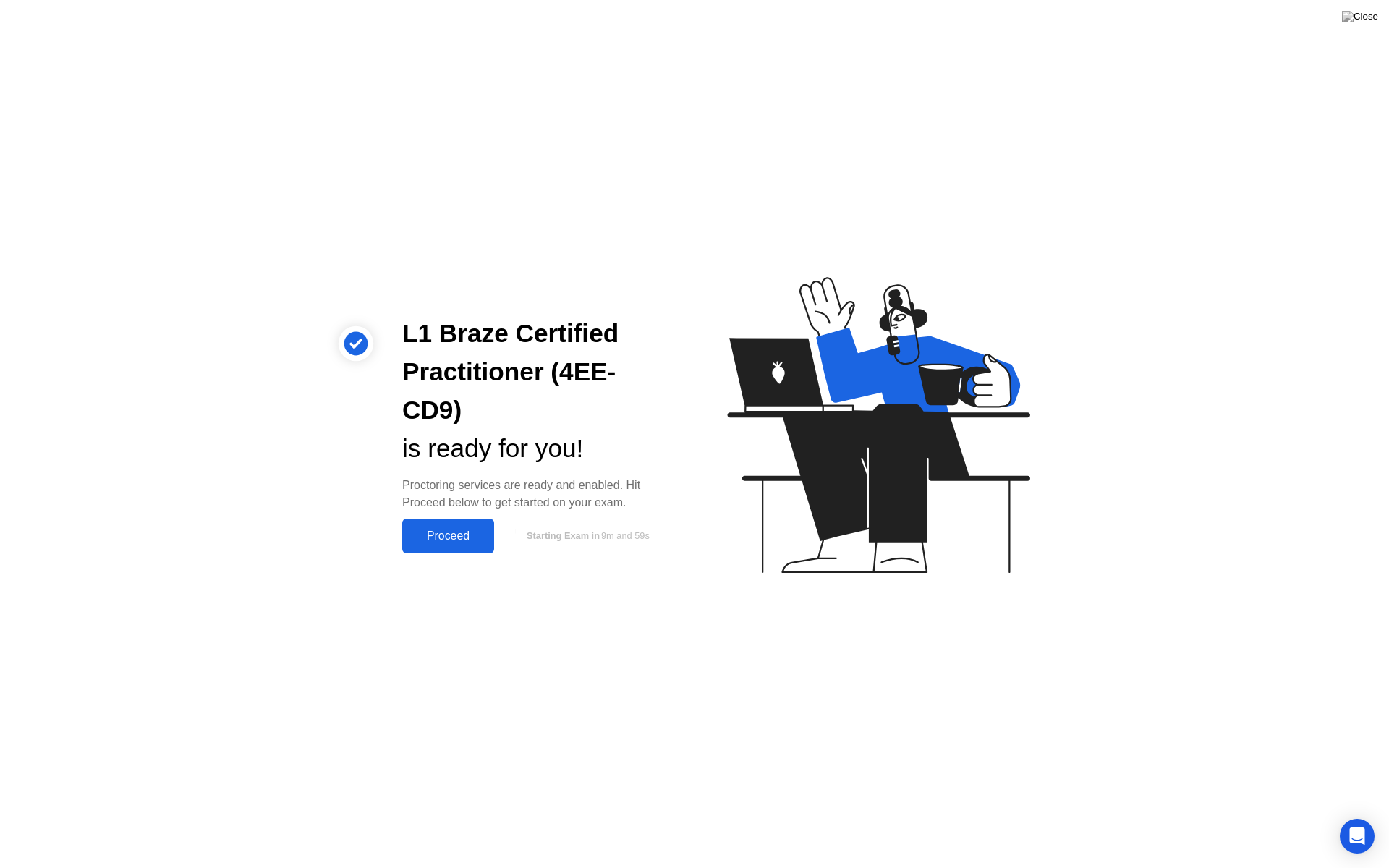
click at [458, 529] on div "Proceed" at bounding box center [448, 536] width 83 height 13
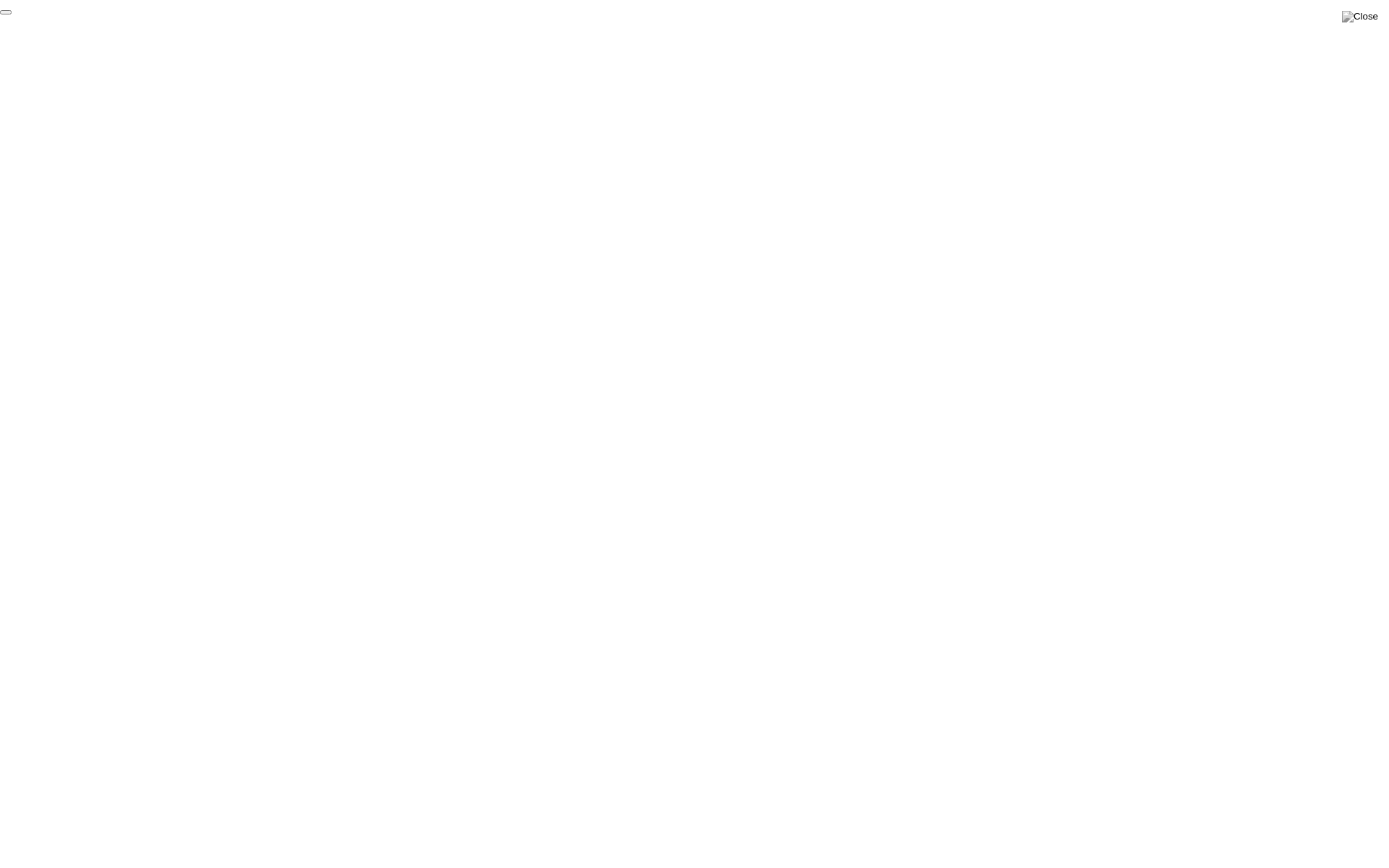
click div "End Proctoring Session"
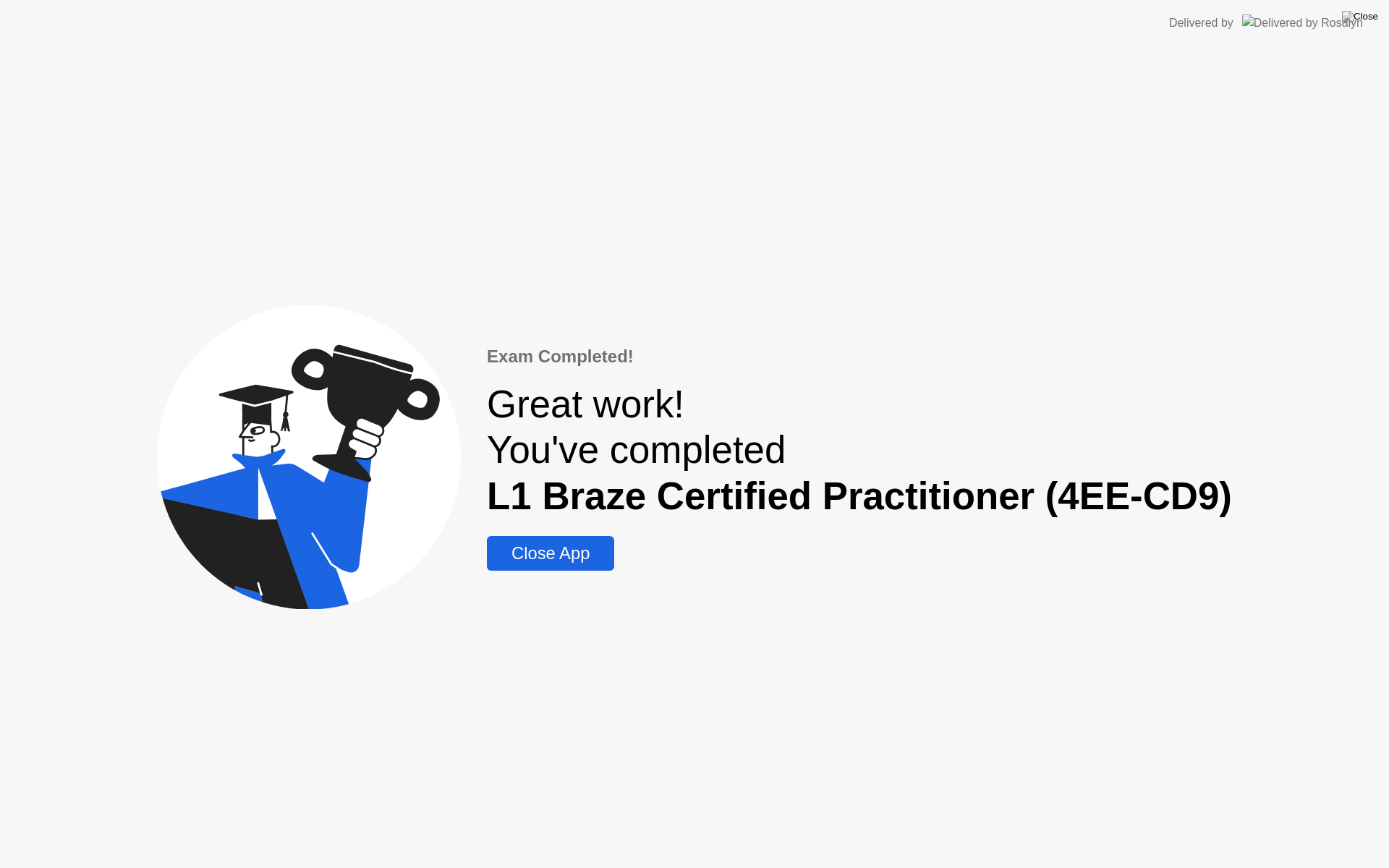
click at [573, 550] on div "Close App" at bounding box center [550, 553] width 119 height 20
